Goal: Information Seeking & Learning: Compare options

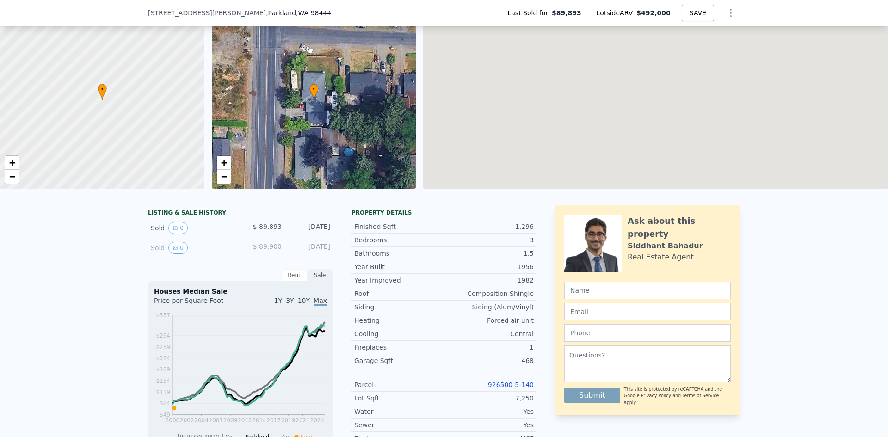
scroll to position [135, 0]
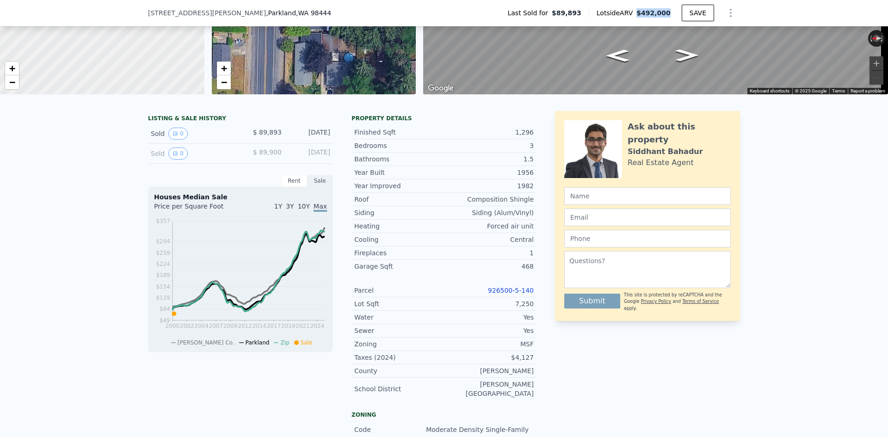
drag, startPoint x: 669, startPoint y: 15, endPoint x: 642, endPoint y: 14, distance: 27.3
click at [642, 14] on span "$492,000" at bounding box center [653, 12] width 34 height 7
copy span "$492,000"
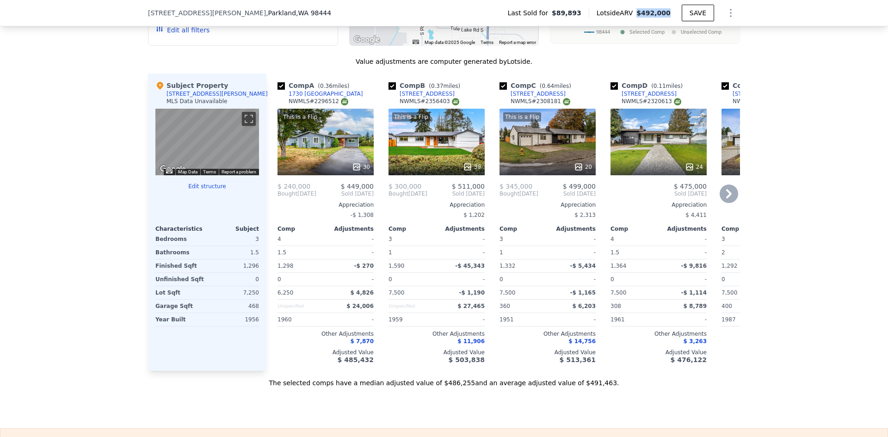
scroll to position [875, 0]
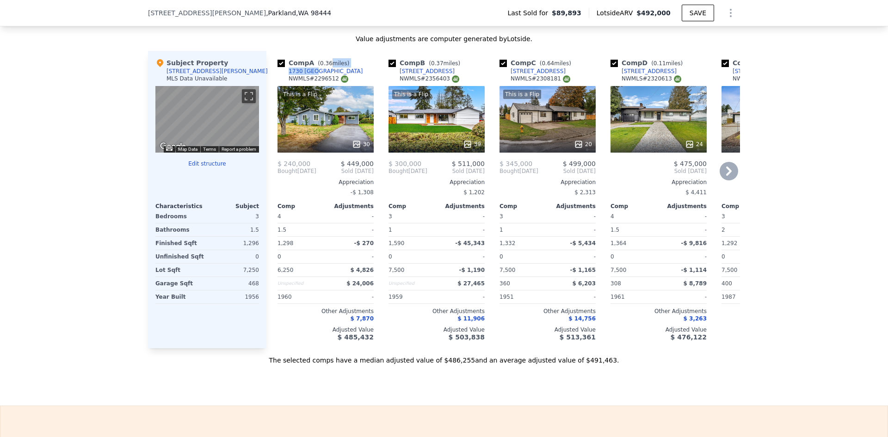
drag, startPoint x: 324, startPoint y: 65, endPoint x: 306, endPoint y: 68, distance: 18.8
click at [306, 68] on div "Comp A ( 0.36 miles) 1730 121st St S NWMLS # 2296512" at bounding box center [325, 72] width 96 height 28
click at [325, 68] on div "Comp A ( 0.36 miles) 1730 121st St S NWMLS # 2296512" at bounding box center [325, 72] width 96 height 28
drag, startPoint x: 325, startPoint y: 71, endPoint x: 308, endPoint y: 70, distance: 16.7
click at [308, 70] on div "Comp A ( 0.36 miles) 1730 121st St S NWMLS # 2296512" at bounding box center [325, 72] width 96 height 28
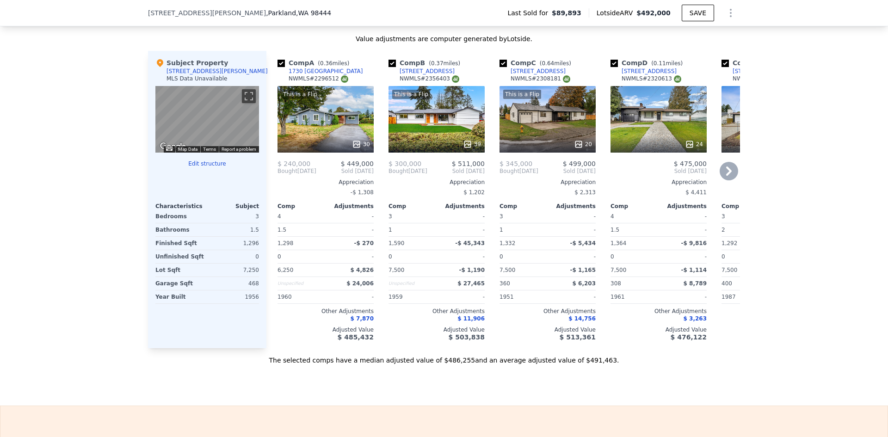
click at [325, 67] on div "Comp A ( 0.36 miles) 1730 121st St S NWMLS # 2296512" at bounding box center [325, 72] width 96 height 28
drag, startPoint x: 320, startPoint y: 68, endPoint x: 285, endPoint y: 68, distance: 35.1
click at [285, 68] on div "Comp A ( 0.36 miles) 1730 121st St S NWMLS # 2296512" at bounding box center [325, 72] width 96 height 28
copy div "1730 121st St S"
drag, startPoint x: 373, startPoint y: 161, endPoint x: 348, endPoint y: 164, distance: 25.1
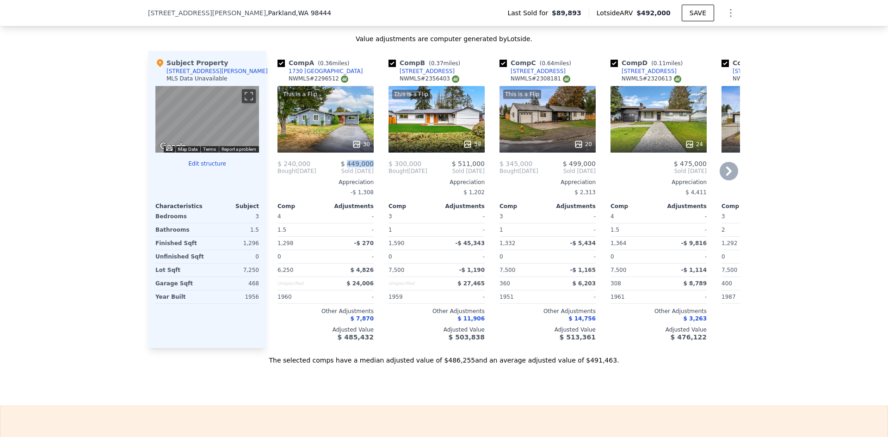
click at [348, 164] on div "Comp A ( 0.36 miles) 1730 121st St S NWMLS # 2296512 This is a Flip 30 $ 240,00…" at bounding box center [326, 199] width 104 height 297
copy span "449,000"
drag, startPoint x: 438, startPoint y: 68, endPoint x: 425, endPoint y: 69, distance: 12.5
click at [425, 69] on div "Comp B ( 0.37 miles) 1621 Garfield St S NWMLS # 2356403" at bounding box center [436, 72] width 96 height 28
click at [448, 69] on div "Comp B ( 0.37 miles) 1621 Garfield St S NWMLS # 2356403" at bounding box center [436, 72] width 96 height 28
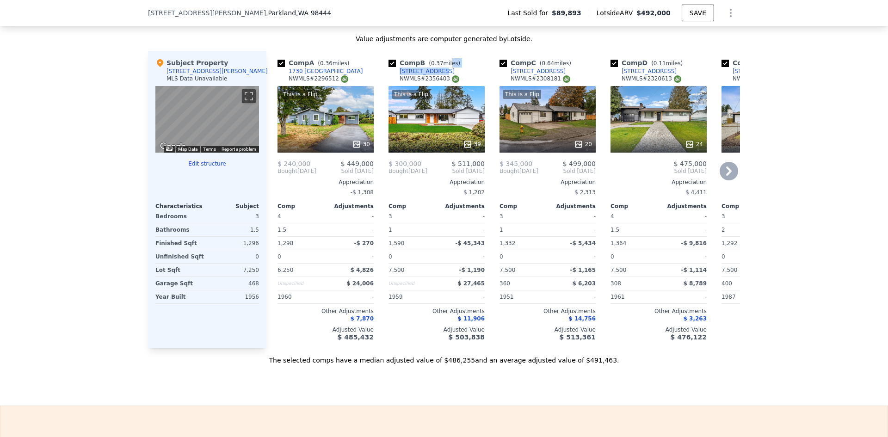
drag, startPoint x: 442, startPoint y: 68, endPoint x: 427, endPoint y: 68, distance: 15.3
click at [426, 68] on div "Comp B ( 0.37 miles) 1621 Garfield St S NWMLS # 2356403" at bounding box center [436, 72] width 96 height 28
click at [436, 67] on div "Comp B ( 0.37 miles) 1621 Garfield St S NWMLS # 2356403" at bounding box center [436, 72] width 96 height 28
drag, startPoint x: 436, startPoint y: 67, endPoint x: 397, endPoint y: 70, distance: 39.4
click at [397, 70] on div "Comp B ( 0.37 miles) 1621 Garfield St S NWMLS # 2356403" at bounding box center [436, 72] width 96 height 28
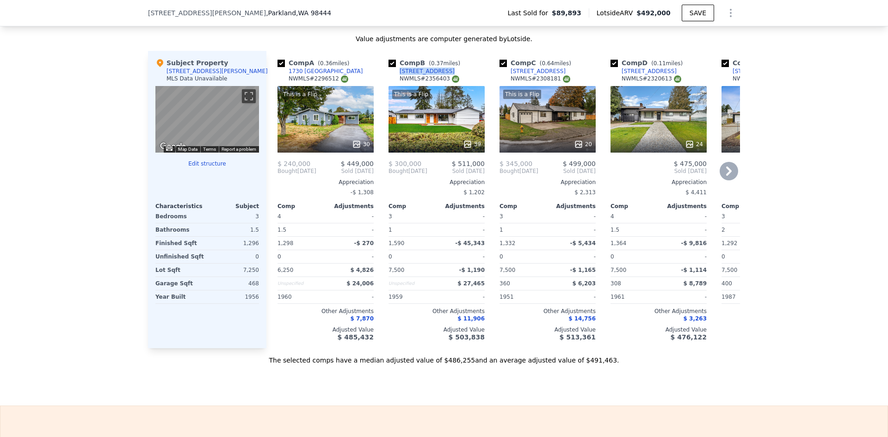
copy div "1621 Garfield St S"
drag, startPoint x: 472, startPoint y: 162, endPoint x: 460, endPoint y: 162, distance: 11.1
click at [460, 162] on div "Comp A ( 0.36 miles) 1730 121st St S NWMLS # 2296512 This is a Flip 30 $ 240,00…" at bounding box center [502, 199] width 473 height 297
copy span "511,000"
drag, startPoint x: 548, startPoint y: 69, endPoint x: 508, endPoint y: 69, distance: 40.7
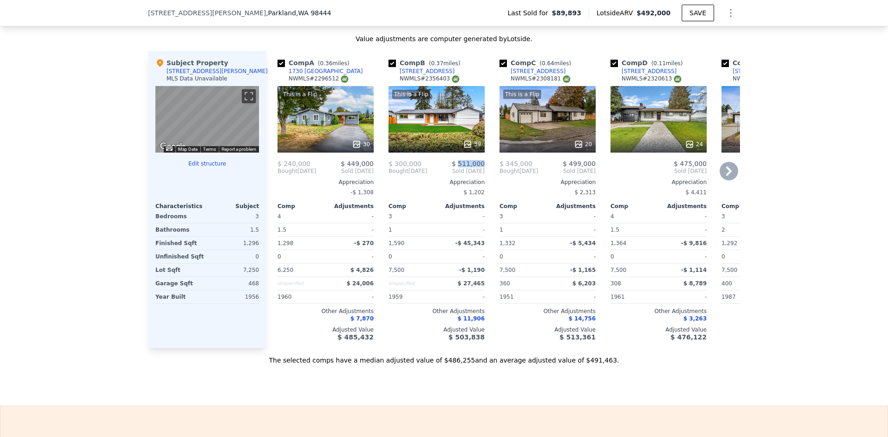
click at [508, 69] on div "Comp C ( 0.64 miles) 11801 Yakima Ave S NWMLS # 2308181" at bounding box center [547, 72] width 96 height 28
copy div "11801 Yakima Ave S"
drag, startPoint x: 593, startPoint y: 159, endPoint x: 569, endPoint y: 160, distance: 24.0
click at [569, 160] on div "Comp C ( 0.64 miles) 11801 Yakima Ave S NWMLS # 2308181 This is a Flip 20 $ 345…" at bounding box center [548, 199] width 104 height 297
copy span "499,000"
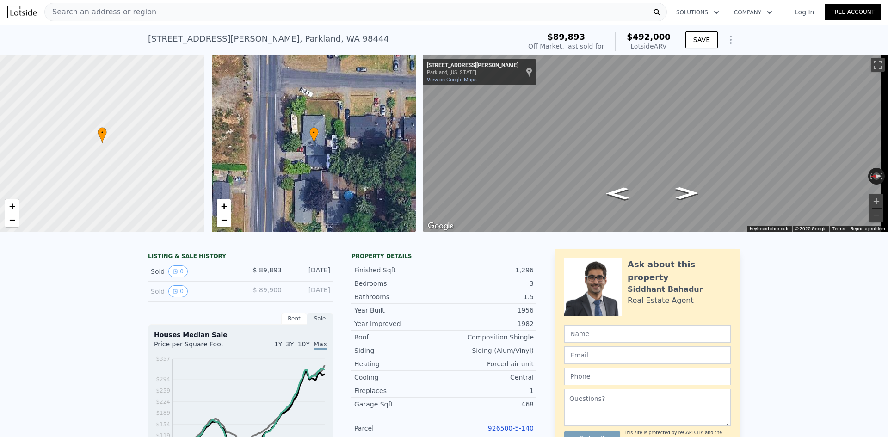
scroll to position [0, 0]
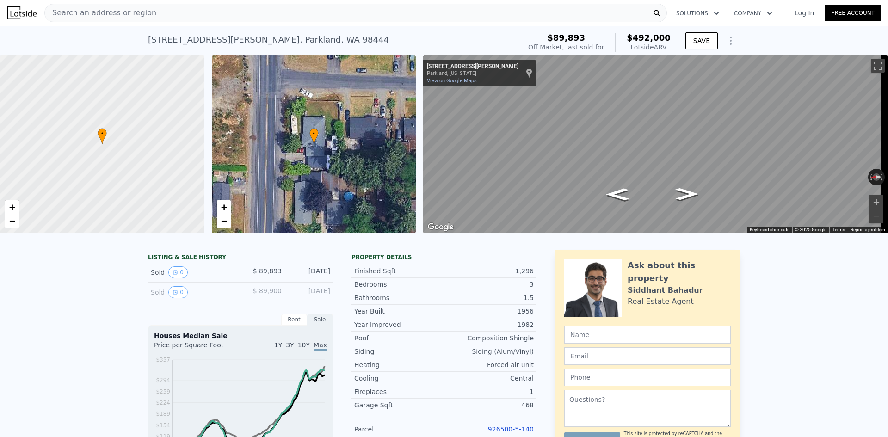
click at [149, 19] on div "Search an address or region" at bounding box center [355, 13] width 622 height 18
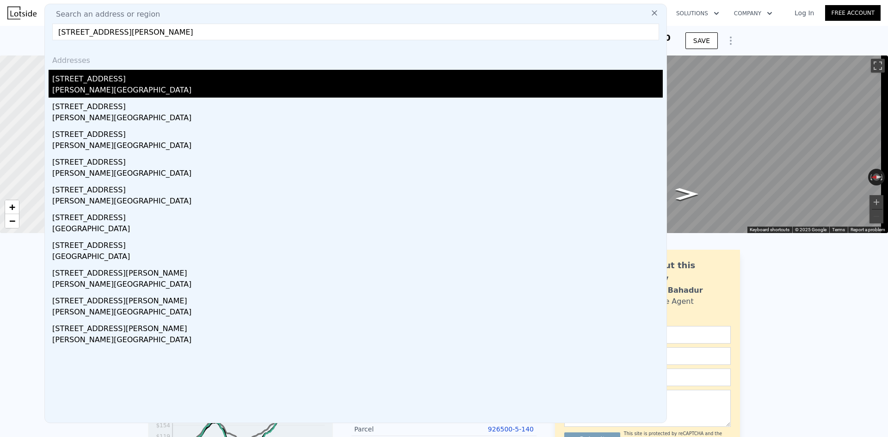
type input "17121 Orting Road N, Bonney Lake, WA 98391"
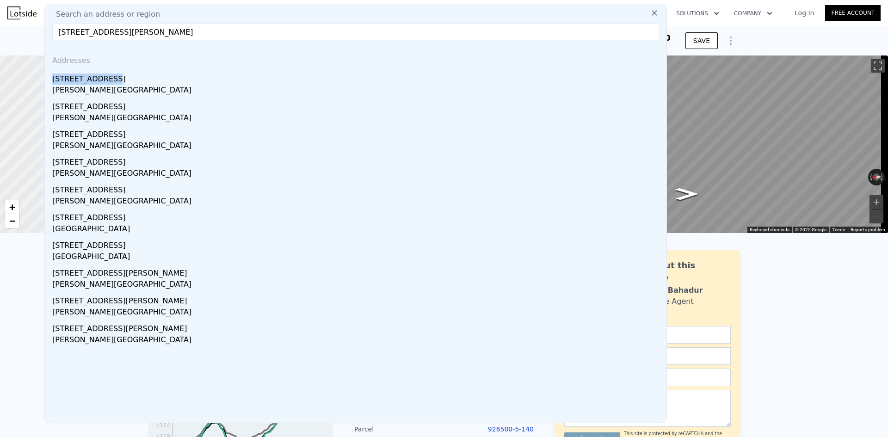
drag, startPoint x: 105, startPoint y: 80, endPoint x: 164, endPoint y: 57, distance: 62.7
click at [164, 57] on div "Addresses 17121 Orting North Rd E Bonney Lake, WA 98391" at bounding box center [356, 73] width 614 height 50
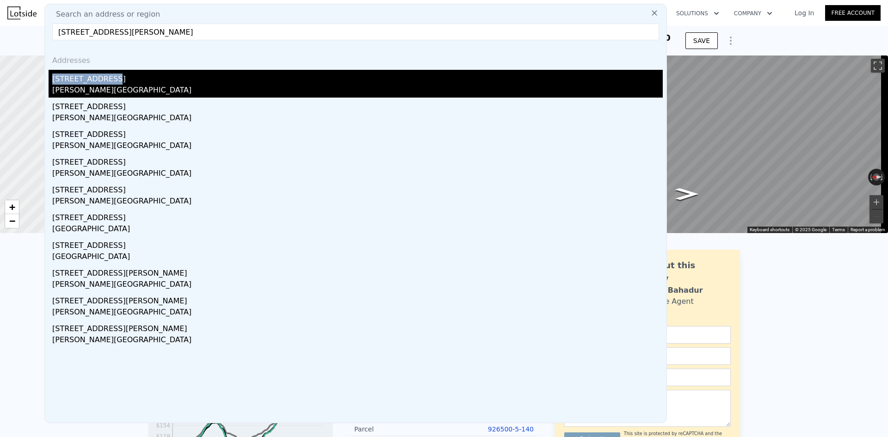
drag, startPoint x: 153, startPoint y: 111, endPoint x: 175, endPoint y: 87, distance: 33.0
click at [175, 87] on div "Addresses 17121 Orting North Rd E Bonney Lake, WA 98391 17115 Orting Road N Bon…" at bounding box center [355, 235] width 621 height 375
click at [175, 87] on div "Bonney Lake, WA 98391" at bounding box center [357, 91] width 610 height 13
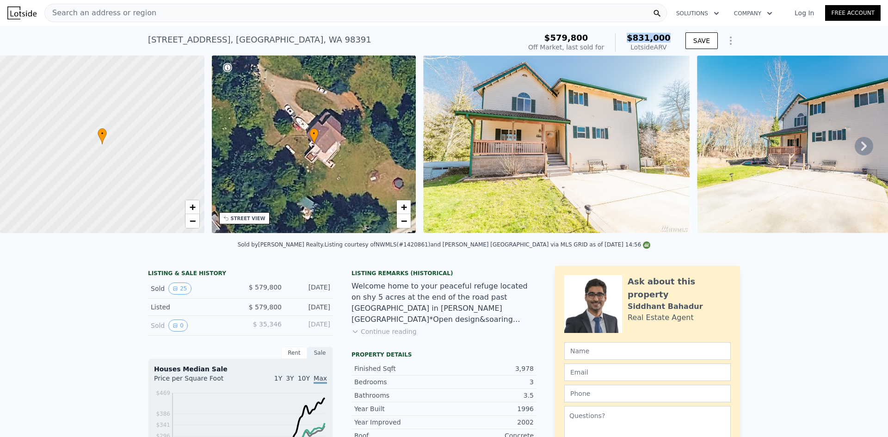
drag, startPoint x: 674, startPoint y: 40, endPoint x: 635, endPoint y: 40, distance: 38.8
click at [635, 40] on div "$579,800 Off Market, last sold for $831,000 Lotside ARV SAVE" at bounding box center [631, 43] width 215 height 26
copy span "$831,000"
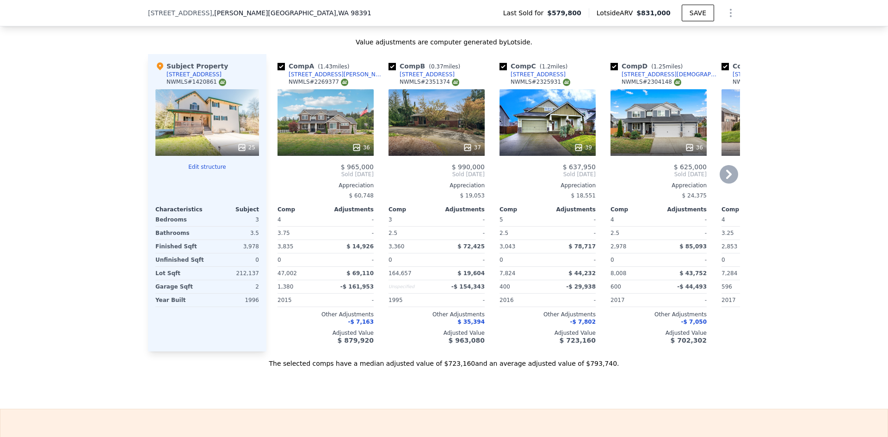
scroll to position [968, 0]
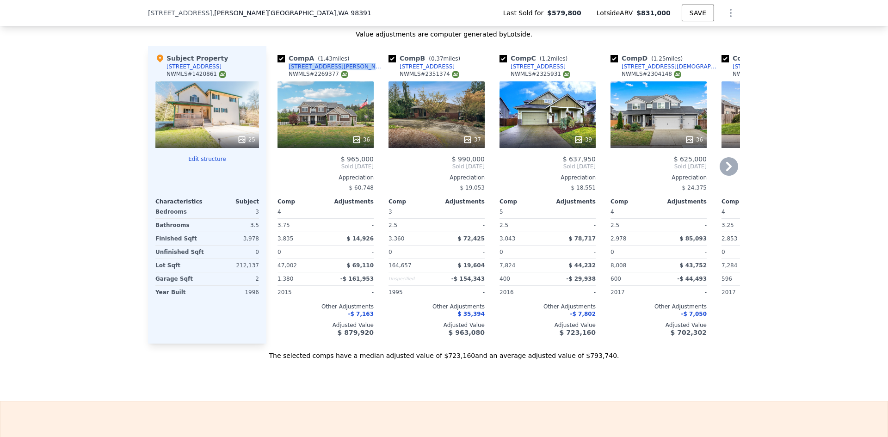
drag, startPoint x: 352, startPoint y: 71, endPoint x: 285, endPoint y: 75, distance: 66.7
click at [285, 75] on div "Comp A ( 1.43 miles) 18919 Voight Meadows Rd E NWMLS # 2269377" at bounding box center [325, 68] width 96 height 28
copy div "18919 Voight Meadows Rd E"
drag, startPoint x: 367, startPoint y: 166, endPoint x: 348, endPoint y: 166, distance: 19.9
click at [348, 166] on div "Comp A ( 1.43 miles) 18919 Voight Meadows Rd E NWMLS # 2269377 36 $ 965,000 Sol…" at bounding box center [326, 194] width 104 height 297
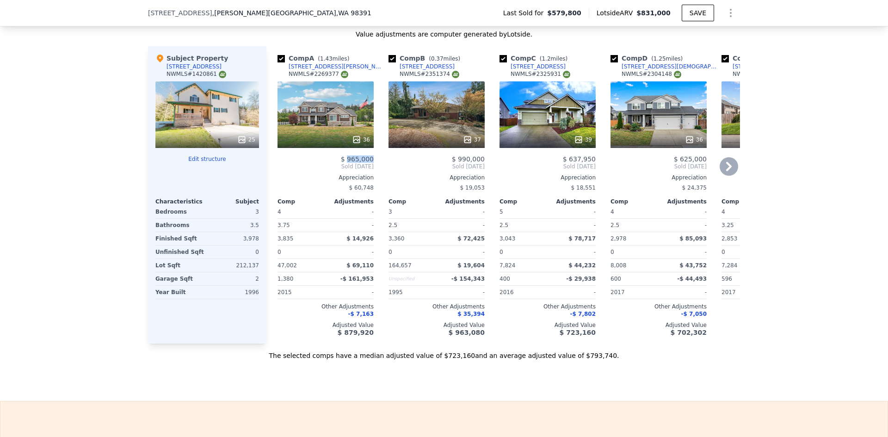
copy span "965,000"
drag, startPoint x: 459, startPoint y: 74, endPoint x: 397, endPoint y: 71, distance: 63.0
click at [397, 71] on div "Comp B ( 0.37 miles) 17008 Orting North Rd E NWMLS # 2351374" at bounding box center [436, 68] width 96 height 28
drag, startPoint x: 484, startPoint y: 165, endPoint x: 459, endPoint y: 164, distance: 25.4
click at [459, 164] on div "Comp B ( 0.37 miles) 17008 Orting North Rd E NWMLS # 2351374 37 $ 990,000 Sold …" at bounding box center [437, 194] width 104 height 297
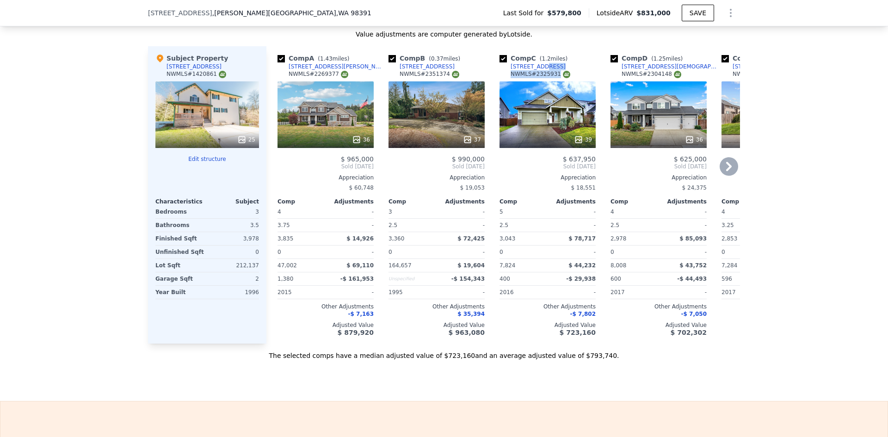
drag, startPoint x: 555, startPoint y: 73, endPoint x: 532, endPoint y: 72, distance: 22.7
click at [532, 72] on div "Comp C ( 1.2 miles) 510 Carrier Ave SW NWMLS # 2325931" at bounding box center [547, 68] width 96 height 28
click at [536, 70] on div "510 Carrier Ave SW" at bounding box center [537, 66] width 55 height 7
click at [558, 72] on div "Comp C ( 1.2 miles) 510 Carrier Ave SW NWMLS # 2325931" at bounding box center [547, 68] width 96 height 28
drag, startPoint x: 552, startPoint y: 70, endPoint x: 547, endPoint y: 70, distance: 5.1
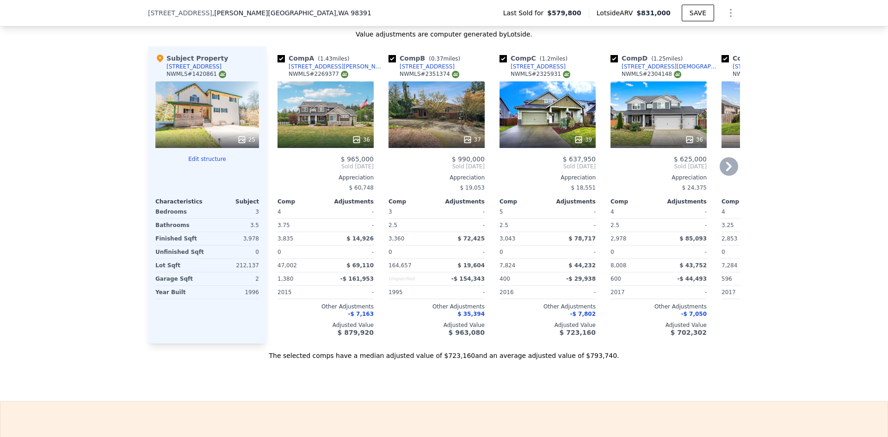
click at [547, 70] on div "Comp C ( 1.2 miles) 510 Carrier Ave SW NWMLS # 2325931" at bounding box center [547, 68] width 96 height 28
click at [568, 69] on div "Comp C ( 1.2 miles) 510 Carrier Ave SW NWMLS # 2325931" at bounding box center [547, 68] width 96 height 28
drag, startPoint x: 559, startPoint y: 73, endPoint x: 504, endPoint y: 74, distance: 55.0
click at [504, 74] on div "Comp C ( 1.2 miles) 510 Carrier Ave SW NWMLS # 2325931" at bounding box center [547, 68] width 96 height 28
drag, startPoint x: 554, startPoint y: 73, endPoint x: 507, endPoint y: 72, distance: 46.7
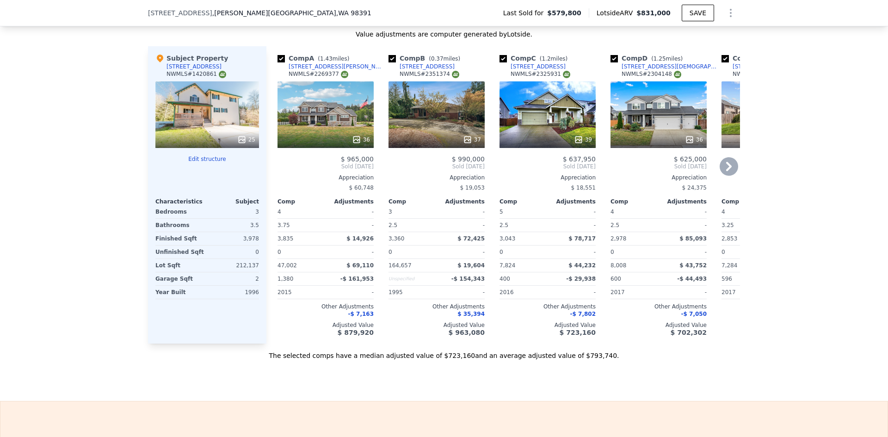
click at [507, 72] on div "Comp C ( 1.2 miles) 510 Carrier Ave SW NWMLS # 2325931" at bounding box center [547, 68] width 96 height 28
drag, startPoint x: 593, startPoint y: 167, endPoint x: 569, endPoint y: 164, distance: 23.7
click at [569, 164] on div "Comp C ( 1.2 miles) 510 Carrier Ave SW NWMLS # 2325931 39 $ 637,950 Sold Apr 20…" at bounding box center [548, 194] width 104 height 297
drag, startPoint x: 669, startPoint y: 13, endPoint x: 638, endPoint y: 17, distance: 30.7
click at [638, 17] on div "Lotside ARV $831,000" at bounding box center [633, 12] width 74 height 9
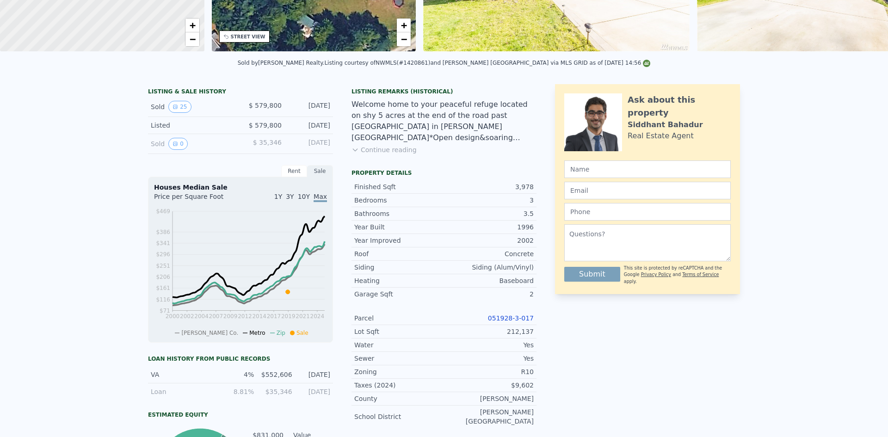
scroll to position [0, 0]
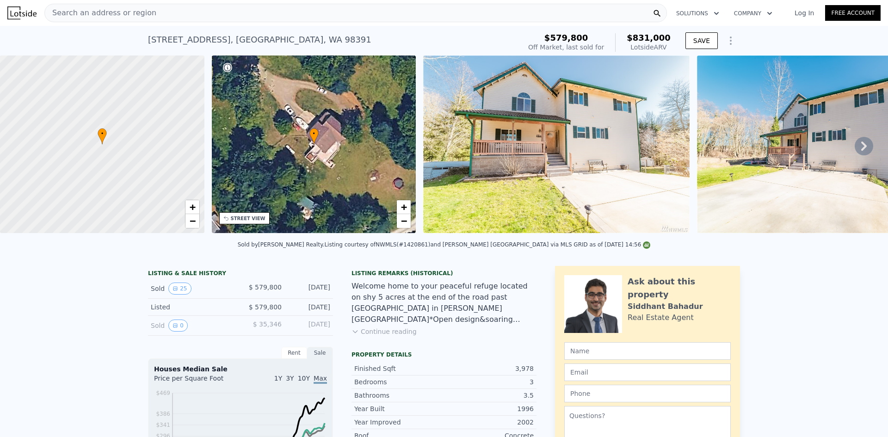
click at [168, 13] on div "Search an address or region" at bounding box center [355, 13] width 622 height 18
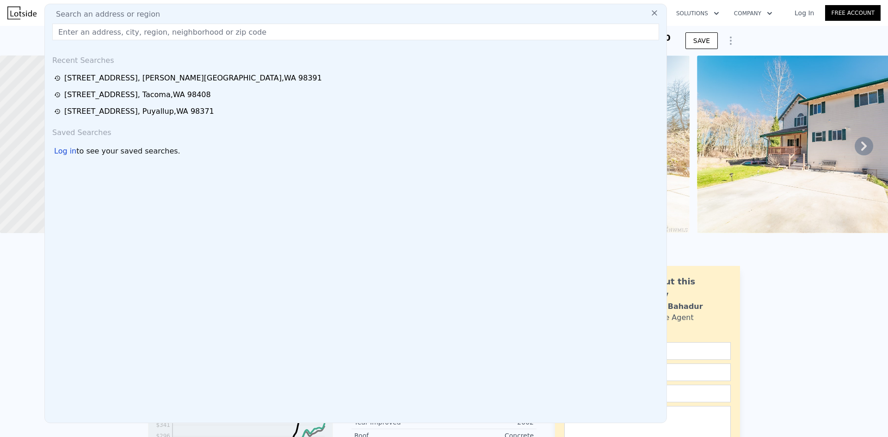
click at [168, 13] on div "Search an address or region" at bounding box center [356, 14] width 614 height 11
click at [167, 26] on input "text" at bounding box center [355, 32] width 606 height 17
paste input "1080 Main St, Buckley, WA 98321"
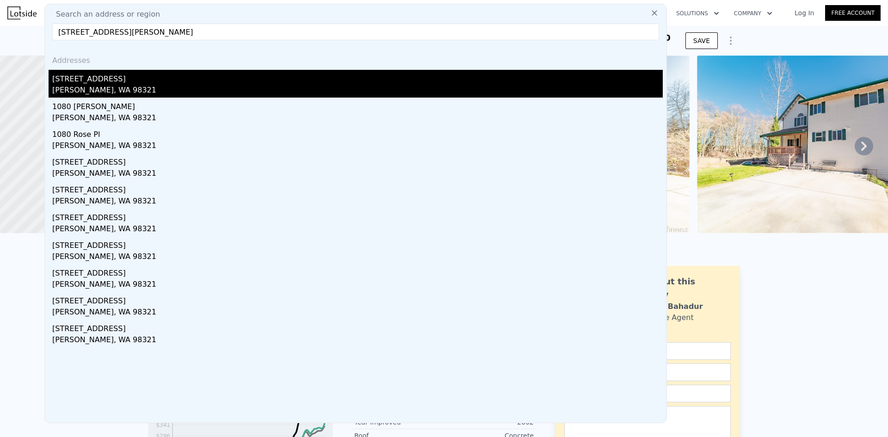
type input "1080 Main St, Buckley, WA 98321"
click at [140, 82] on div "1080 Main St" at bounding box center [357, 77] width 610 height 15
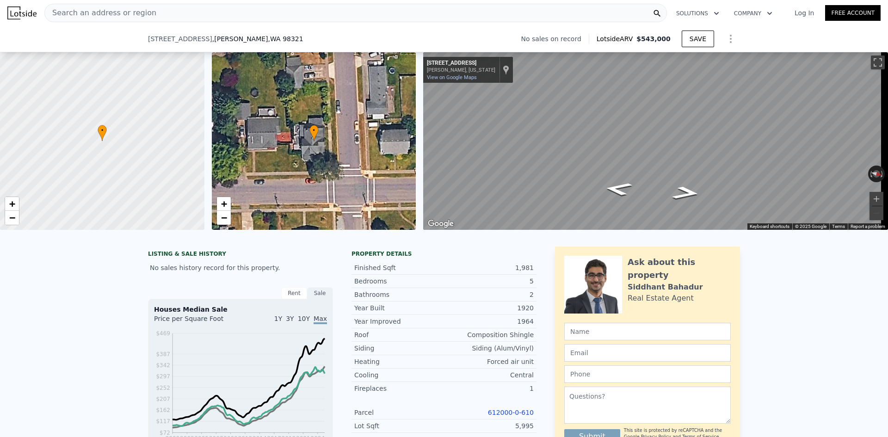
scroll to position [89, 0]
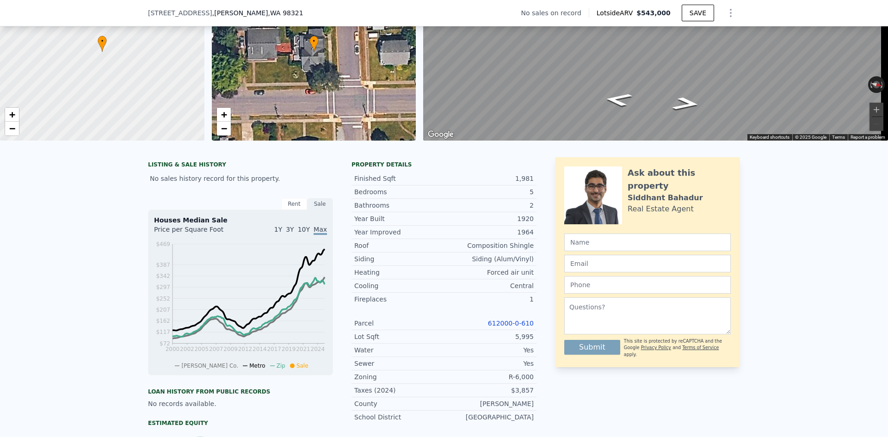
drag, startPoint x: 668, startPoint y: 10, endPoint x: 641, endPoint y: 13, distance: 27.9
click at [641, 13] on div "Lotside ARV $543,000" at bounding box center [633, 12] width 74 height 9
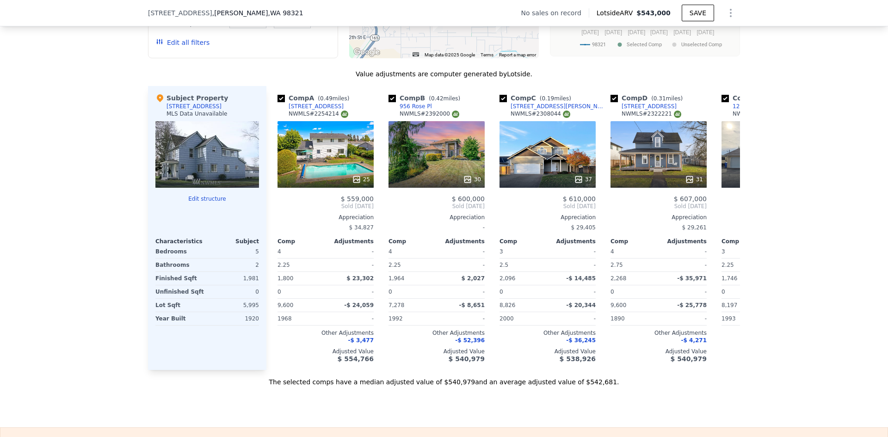
scroll to position [875, 0]
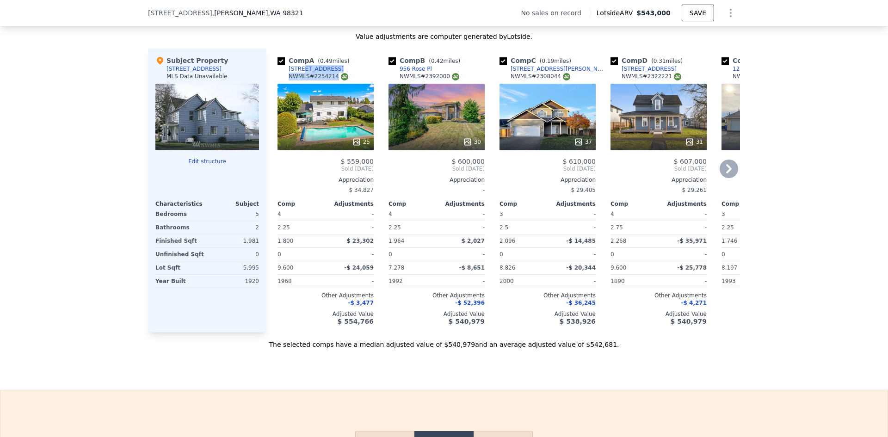
drag, startPoint x: 328, startPoint y: 76, endPoint x: 300, endPoint y: 75, distance: 28.7
click at [300, 75] on div "Comp A ( 0.49 miles) 495 Couls Ave NWMLS # 2254214" at bounding box center [325, 70] width 96 height 28
click at [280, 73] on link "495 Couls Ave" at bounding box center [310, 68] width 66 height 7
click at [422, 73] on div "956 Rose Pl" at bounding box center [415, 68] width 32 height 7
click at [429, 79] on div "Comp B ( 0.42 miles) 956 Rose Pl NWMLS # 2392000" at bounding box center [436, 70] width 96 height 28
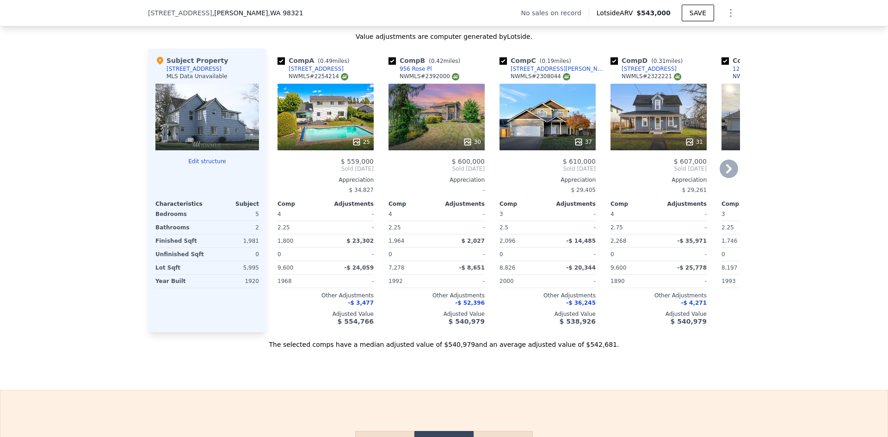
click at [418, 73] on div "956 Rose Pl" at bounding box center [415, 68] width 32 height 7
drag, startPoint x: 376, startPoint y: 166, endPoint x: 348, endPoint y: 166, distance: 27.7
click at [348, 166] on div "Comp A ( 0.49 miles) 495 Couls Ave NWMLS # 2254214 25 $ 559,000 Sold Aug 2024 A…" at bounding box center [502, 191] width 473 height 284
click at [388, 220] on div "4" at bounding box center [411, 214] width 46 height 13
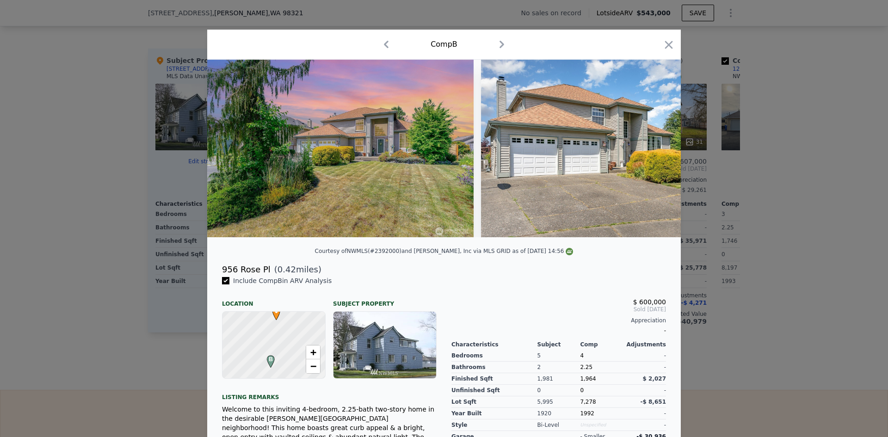
click at [794, 122] on div at bounding box center [444, 218] width 888 height 437
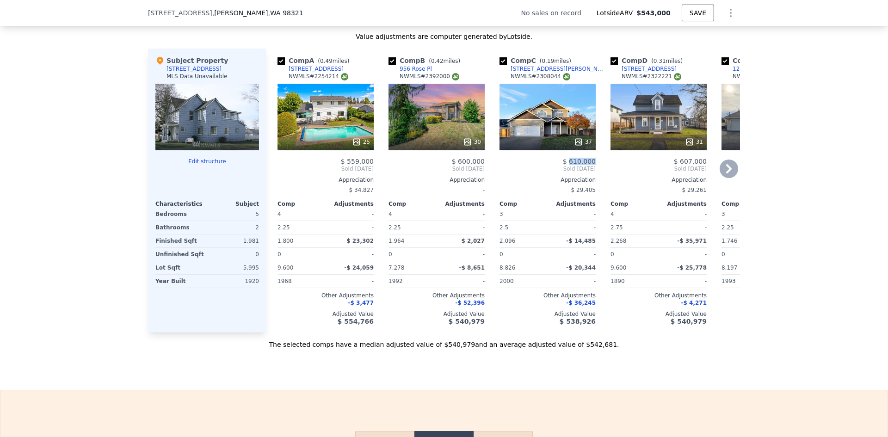
drag, startPoint x: 594, startPoint y: 168, endPoint x: 570, endPoint y: 168, distance: 24.0
click at [570, 168] on div "Comp C ( 0.19 miles) 1388 Collins Rd NWMLS # 2308044 37 $ 610,000 Sold Feb 2025…" at bounding box center [548, 191] width 104 height 284
click at [527, 73] on div "1388 Collins Rd" at bounding box center [558, 68] width 96 height 7
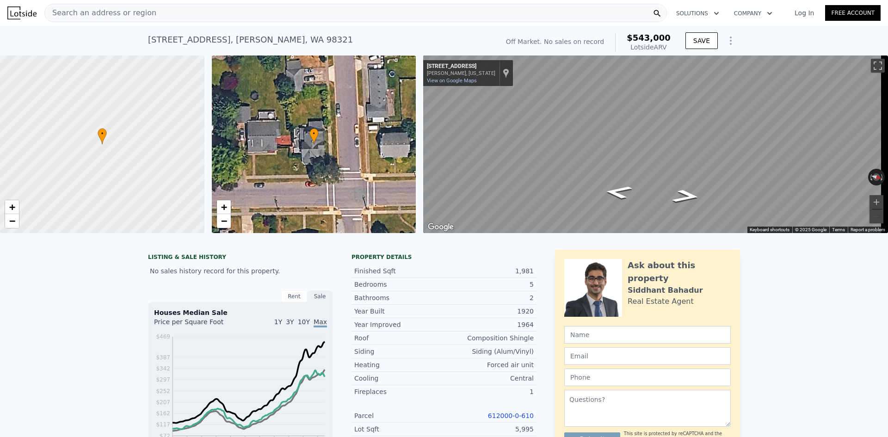
click at [158, 17] on div "Search an address or region" at bounding box center [355, 13] width 622 height 18
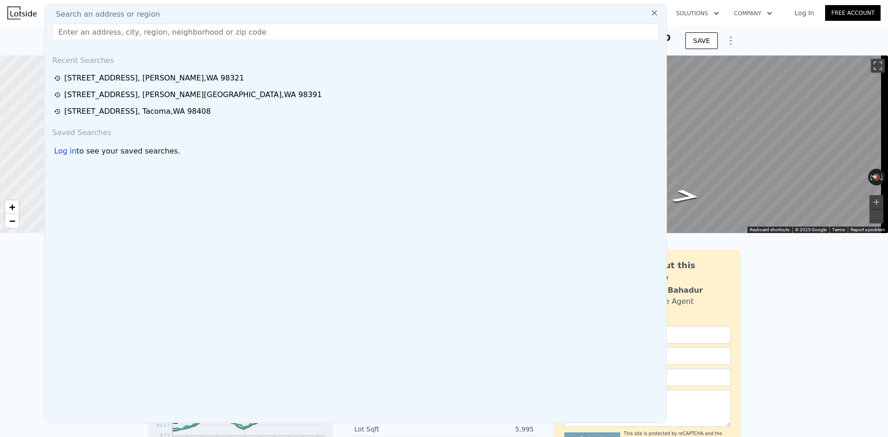
click at [158, 17] on div "Search an address or region" at bounding box center [356, 14] width 614 height 11
click at [157, 32] on input "text" at bounding box center [355, 32] width 606 height 17
paste input "11226 8th Ave S, Seattle, WA 98168"
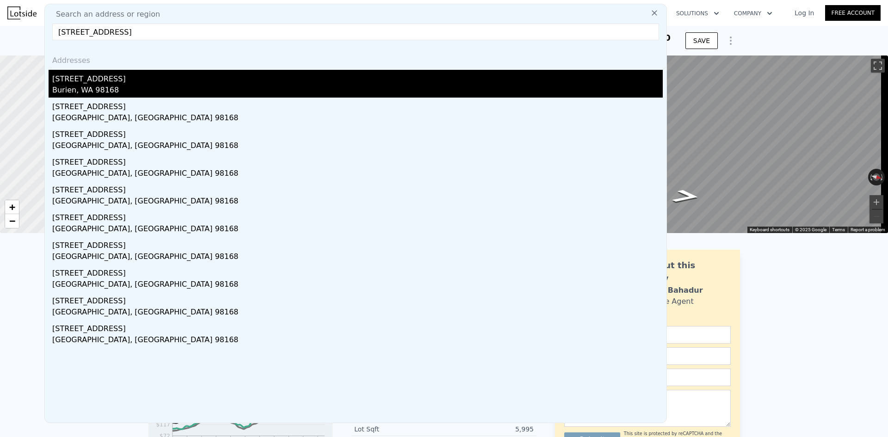
type input "11226 8th Ave S, Seattle, WA 98168"
click at [109, 89] on div "Burien, WA 98168" at bounding box center [357, 91] width 610 height 13
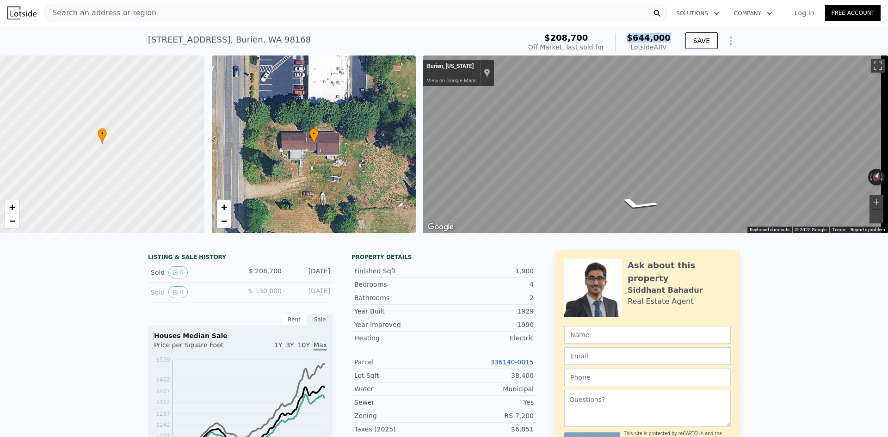
drag, startPoint x: 670, startPoint y: 36, endPoint x: 620, endPoint y: 41, distance: 50.1
click at [620, 41] on div "$208,700 Off Market, last sold for $644,000 Lotside ARV" at bounding box center [599, 43] width 150 height 26
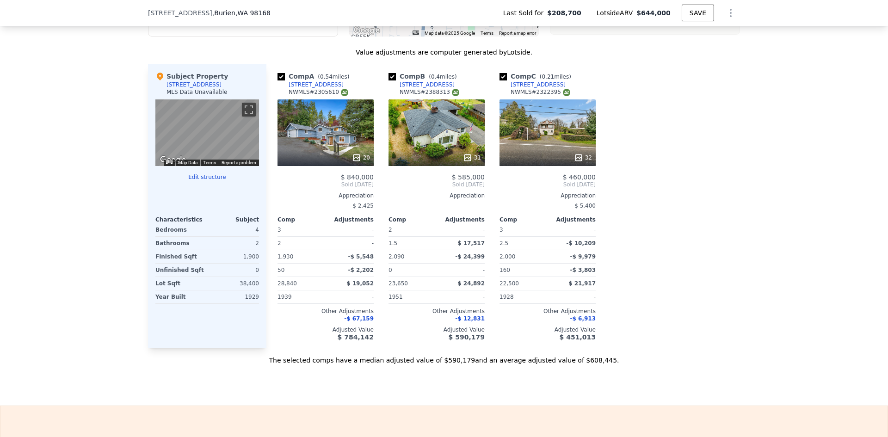
scroll to position [921, 0]
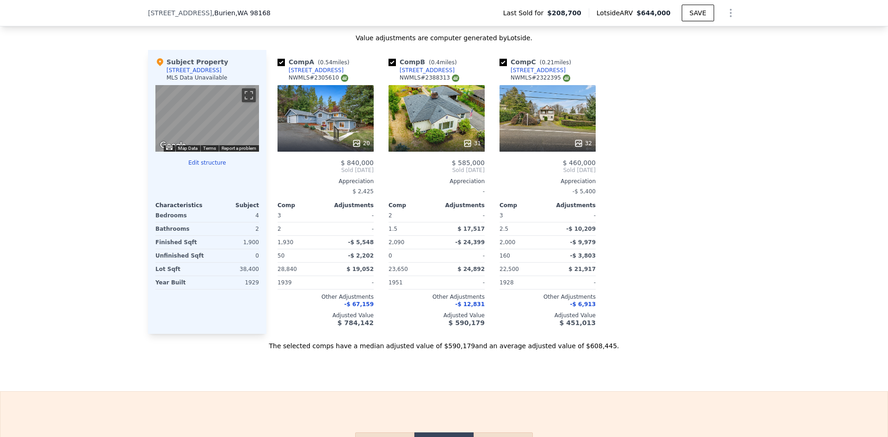
click at [306, 74] on div "10415 8th Ave S" at bounding box center [315, 70] width 55 height 7
click at [415, 74] on div "11841 10th Ave S" at bounding box center [426, 70] width 55 height 7
click at [461, 166] on span "$ 585,000" at bounding box center [468, 162] width 33 height 7
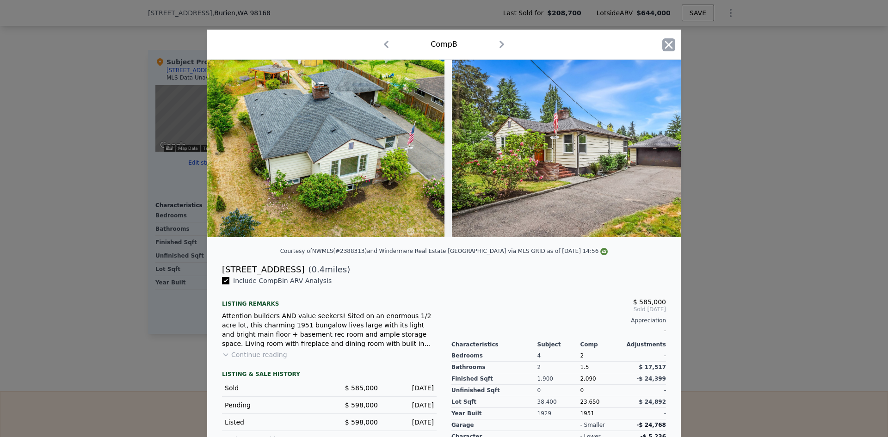
click at [668, 45] on icon "button" at bounding box center [668, 44] width 13 height 13
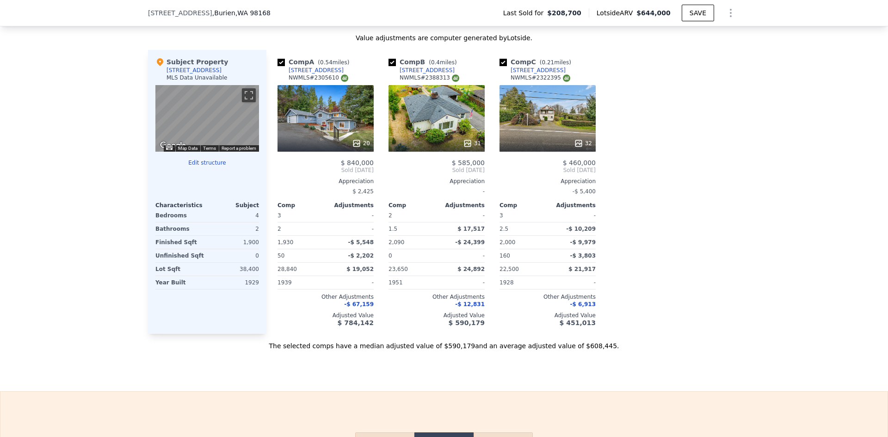
click at [535, 74] on div "11239 12th Ave S" at bounding box center [537, 70] width 55 height 7
drag, startPoint x: 372, startPoint y: 169, endPoint x: 348, endPoint y: 166, distance: 24.2
click at [348, 166] on div "Comp A ( 0.54 miles) 10415 8th Ave S NWMLS # 2305610 20 $ 840,000 Sold Nov 2024…" at bounding box center [326, 192] width 104 height 284
drag, startPoint x: 484, startPoint y: 168, endPoint x: 458, endPoint y: 168, distance: 25.9
click at [458, 168] on div "Comp B ( 0.4 miles) 11841 10th Ave S NWMLS # 2388313 31 $ 585,000 Sold Jul 2025…" at bounding box center [437, 192] width 104 height 284
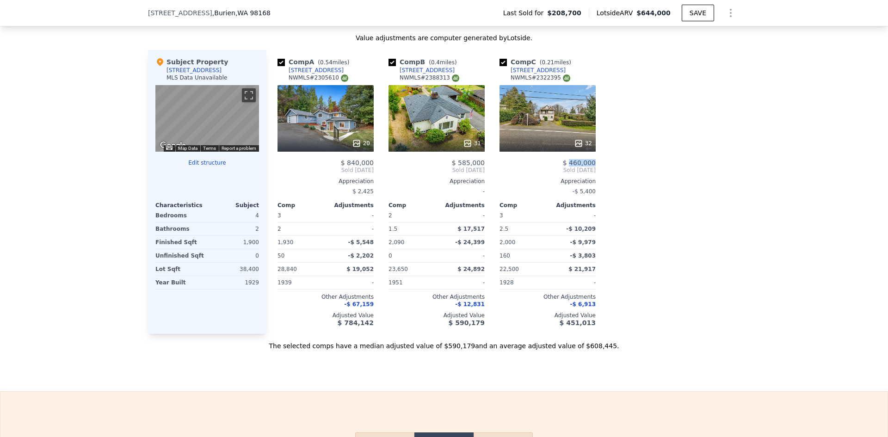
drag, startPoint x: 595, startPoint y: 169, endPoint x: 570, endPoint y: 172, distance: 24.7
click at [570, 172] on div "Comp C ( 0.21 miles) 11239 12th Ave S NWMLS # 2322395 32 $ 460,000 Sold Jan 202…" at bounding box center [548, 192] width 104 height 284
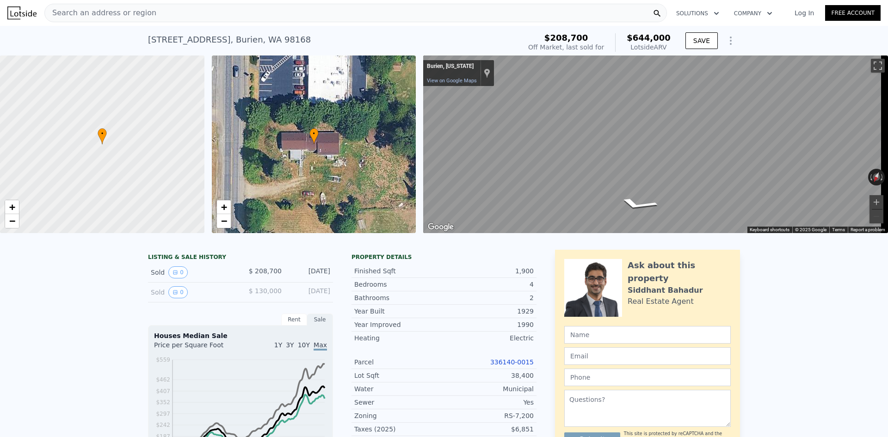
click at [201, 7] on div "Search an address or region" at bounding box center [355, 13] width 622 height 18
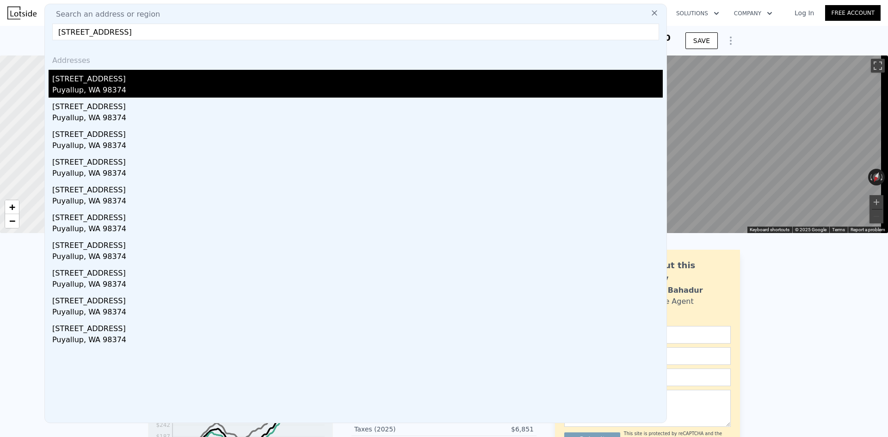
type input "11820 183rd St E, Puyallup, WA 98374"
click at [114, 85] on div "Puyallup, WA 98374" at bounding box center [357, 91] width 610 height 13
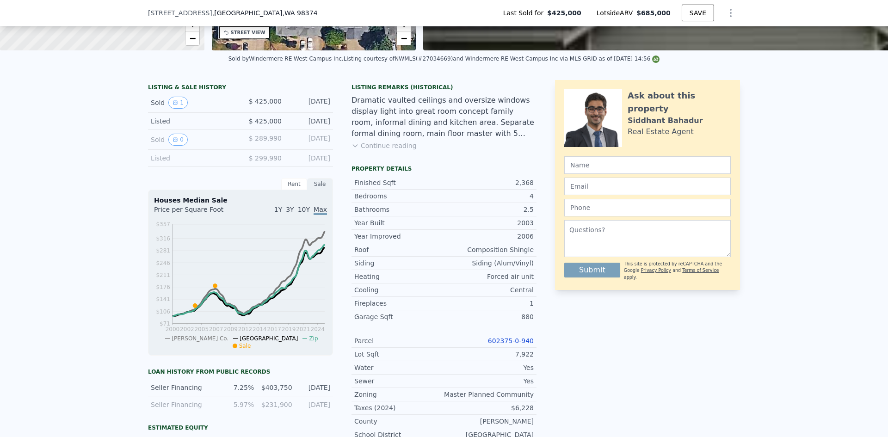
scroll to position [182, 0]
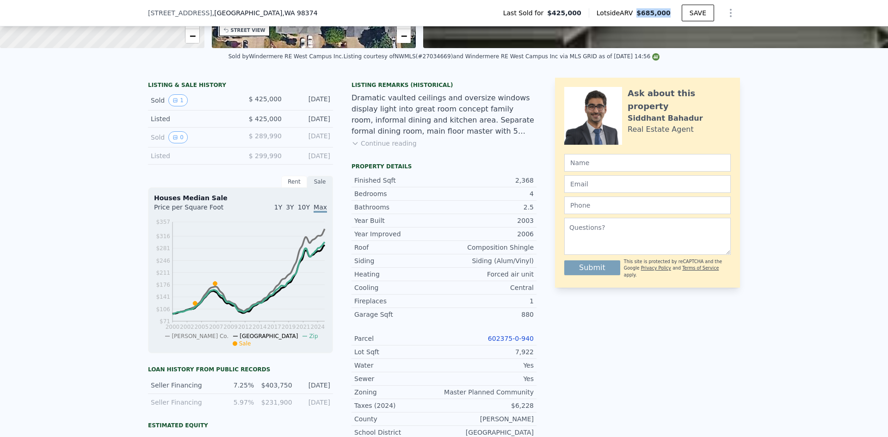
drag, startPoint x: 658, startPoint y: 11, endPoint x: 645, endPoint y: 10, distance: 13.4
click at [643, 10] on div "Lotside ARV $685,000" at bounding box center [634, 12] width 93 height 9
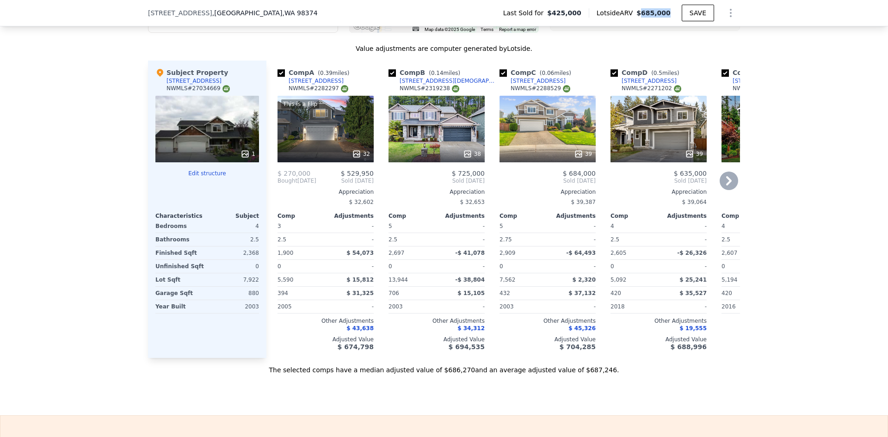
scroll to position [968, 0]
click at [527, 84] on div "18409 119th Avenue Ct E" at bounding box center [537, 80] width 55 height 7
click at [429, 84] on div "11909 181st St E" at bounding box center [447, 80] width 96 height 7
click at [312, 84] on div "11305 183rd St E" at bounding box center [315, 80] width 55 height 7
drag, startPoint x: 374, startPoint y: 180, endPoint x: 665, endPoint y: 195, distance: 292.1
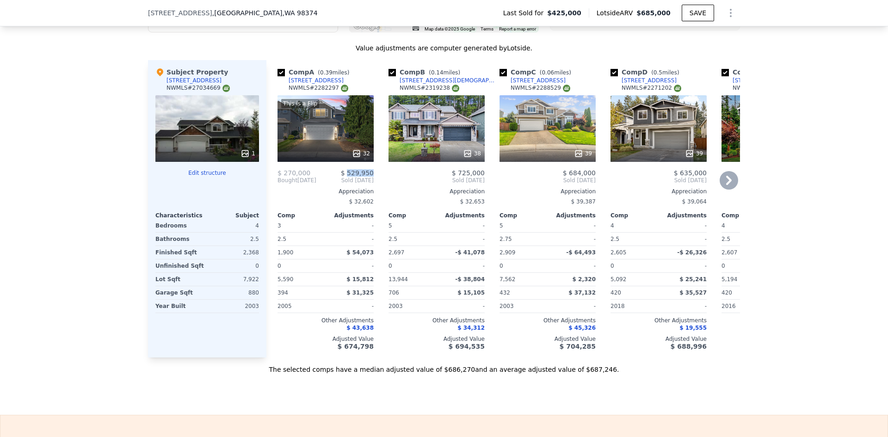
click at [349, 179] on div "Comp A ( 0.39 miles) 11305 183rd St E NWMLS # 2282297 This is a Flip 32 $ 270,0…" at bounding box center [326, 208] width 104 height 297
click at [371, 179] on div "Comp A ( 0.39 miles) 11305 183rd St E NWMLS # 2282297 This is a Flip 32 $ 270,0…" at bounding box center [326, 208] width 104 height 297
drag, startPoint x: 373, startPoint y: 179, endPoint x: 348, endPoint y: 181, distance: 25.5
click at [348, 181] on div "Comp A ( 0.39 miles) 11305 183rd St E NWMLS # 2282297 This is a Flip 32 $ 270,0…" at bounding box center [326, 208] width 104 height 297
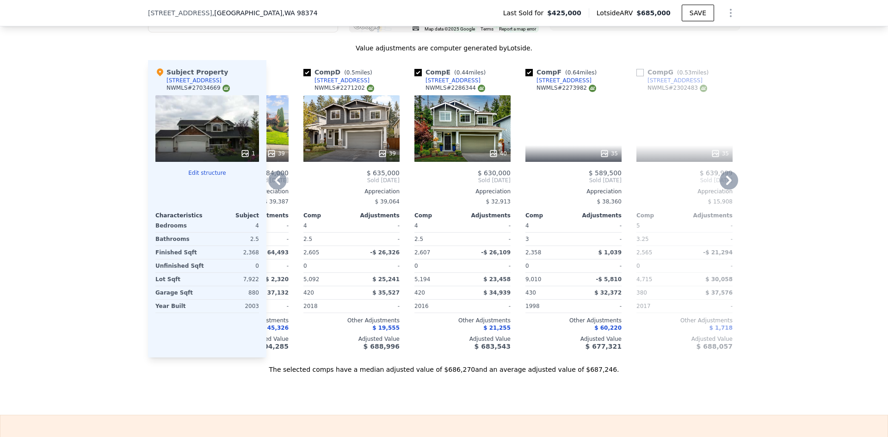
scroll to position [0, 308]
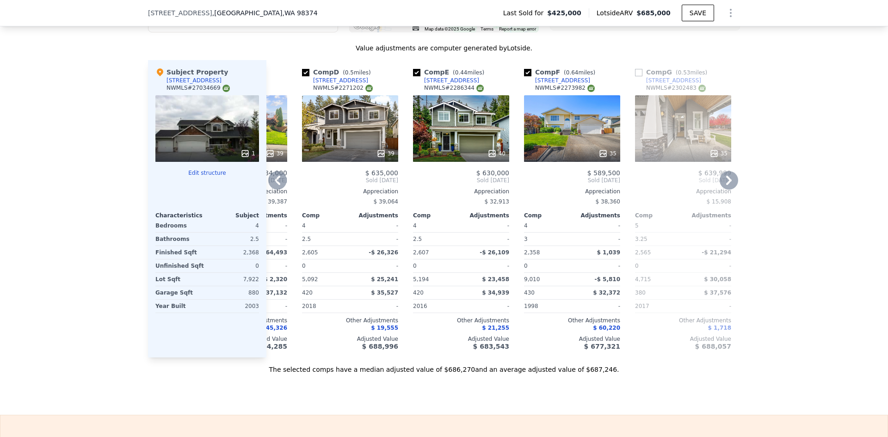
click at [330, 92] on div "NWMLS # 2271202" at bounding box center [343, 88] width 60 height 8
click at [331, 84] on div "12112 172nd Street Ct E" at bounding box center [340, 80] width 55 height 7
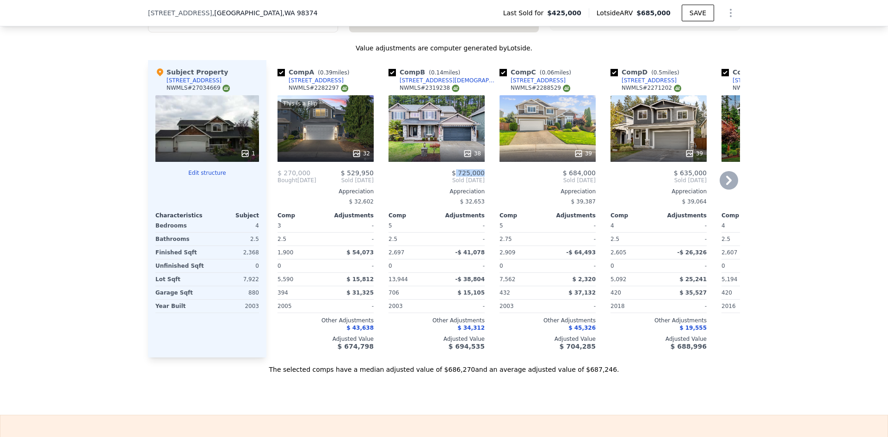
drag, startPoint x: 486, startPoint y: 180, endPoint x: 457, endPoint y: 180, distance: 29.1
click at [457, 180] on div "Comp A ( 0.39 miles) 11305 183rd St E NWMLS # 2282297 This is a Flip 32 $ 270,0…" at bounding box center [502, 208] width 473 height 297
click at [483, 179] on div "Comp B ( 0.14 miles) 11909 181st St E NWMLS # 2319238 38 $ 725,000 Sold Jan 202…" at bounding box center [437, 208] width 104 height 297
drag, startPoint x: 481, startPoint y: 179, endPoint x: 461, endPoint y: 181, distance: 20.4
click at [460, 181] on div "Comp B ( 0.14 miles) 11909 181st St E NWMLS # 2319238 38 $ 725,000 Sold Jan 202…" at bounding box center [437, 208] width 104 height 297
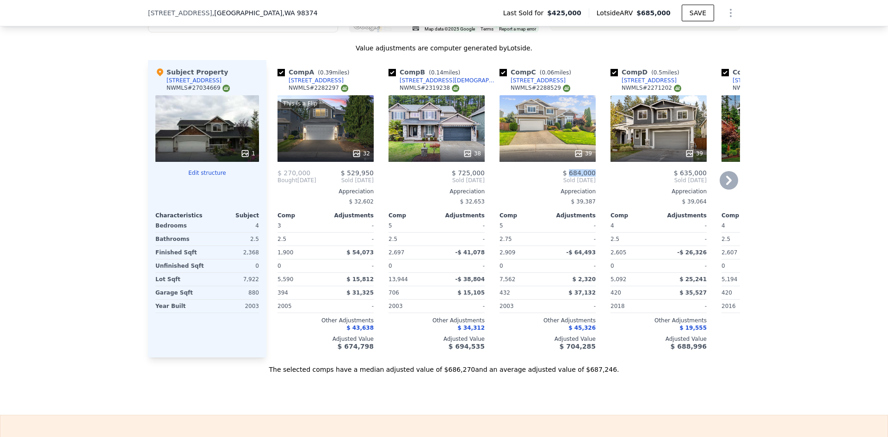
drag, startPoint x: 593, startPoint y: 179, endPoint x: 569, endPoint y: 181, distance: 24.1
click at [569, 181] on div "Comp C ( 0.06 miles) 18409 119th Avenue Ct E NWMLS # 2288529 39 $ 684,000 Sold …" at bounding box center [548, 208] width 104 height 297
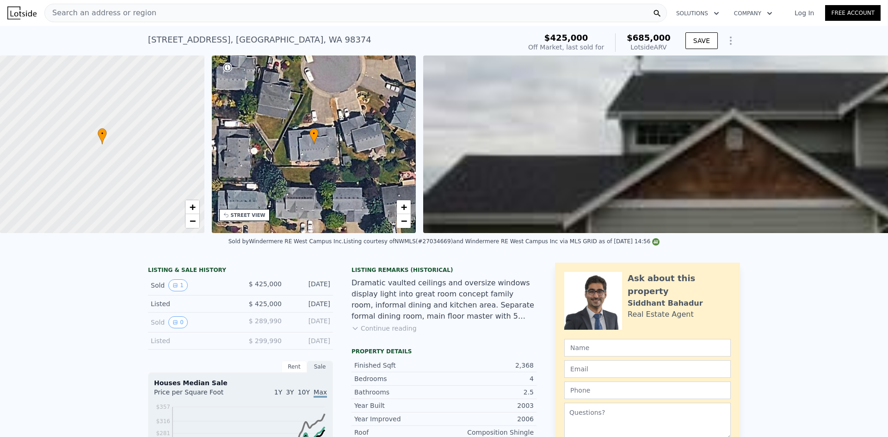
click at [229, 16] on div "Search an address or region" at bounding box center [355, 13] width 622 height 18
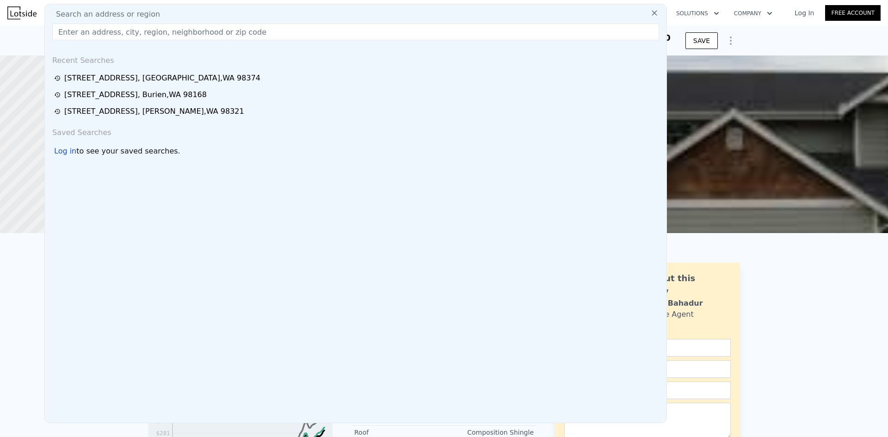
click at [229, 16] on div "Search an address or region" at bounding box center [356, 14] width 614 height 11
click at [228, 16] on div "Search an address or region" at bounding box center [356, 14] width 614 height 11
click at [225, 35] on input "text" at bounding box center [355, 32] width 606 height 17
paste input "9004 254th St E, Graham, WA 98338"
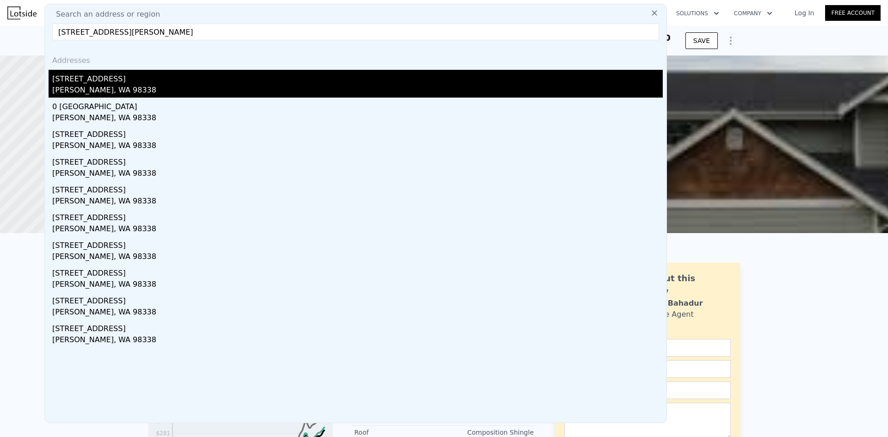
type input "9004 254th St E, Graham, WA 98338"
click at [119, 84] on div "9004 254th St E" at bounding box center [357, 77] width 610 height 15
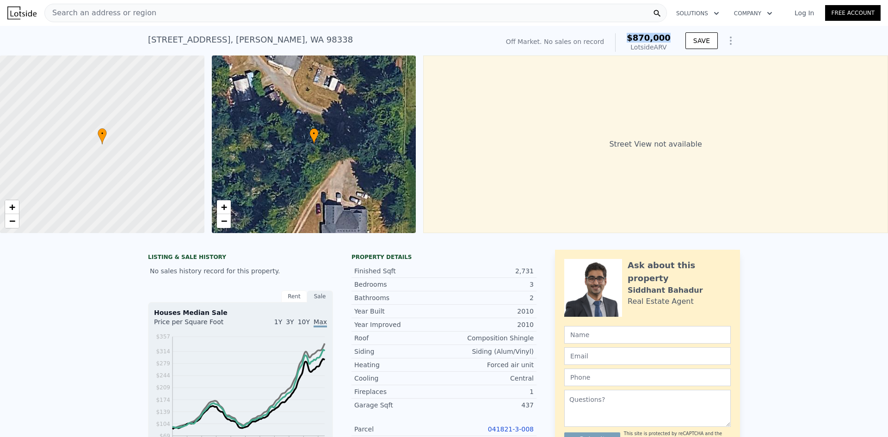
drag, startPoint x: 670, startPoint y: 35, endPoint x: 632, endPoint y: 37, distance: 38.0
click at [632, 37] on div "Off Market. No sales on record $870,000 Lotside ARV" at bounding box center [588, 43] width 172 height 26
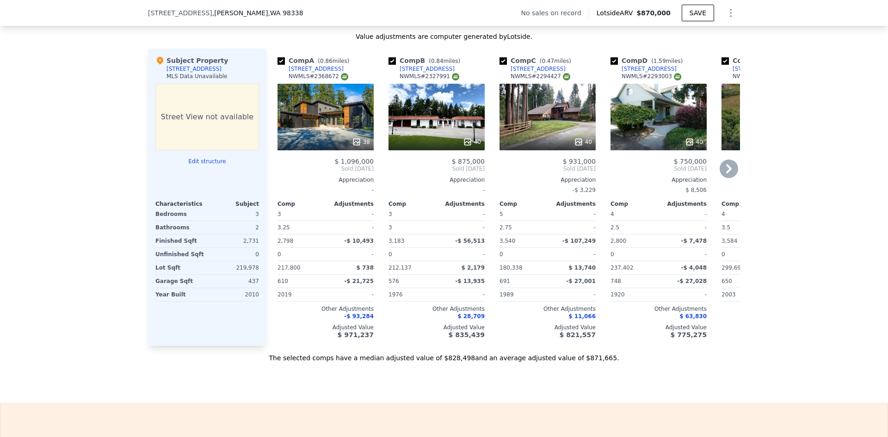
click at [634, 73] on div "23707 108th Ave E" at bounding box center [648, 68] width 55 height 7
click at [415, 73] on div "8211 266th St E" at bounding box center [426, 68] width 55 height 7
click at [318, 73] on div "9902 264th Street Ct E" at bounding box center [315, 68] width 55 height 7
drag, startPoint x: 371, startPoint y: 169, endPoint x: 343, endPoint y: 171, distance: 27.8
click at [343, 171] on div "Comp A ( 0.86 miles) 9902 264th Street Ct E NWMLS # 2368672 38 $ 1,096,000 Sold…" at bounding box center [326, 197] width 104 height 297
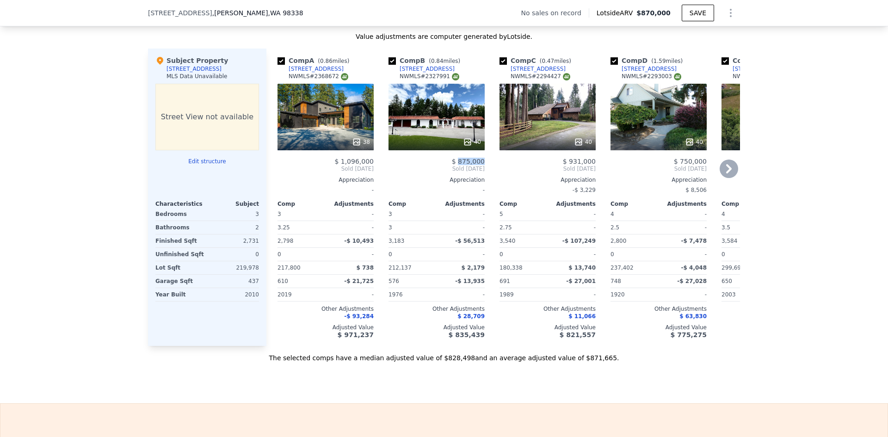
drag, startPoint x: 482, startPoint y: 167, endPoint x: 459, endPoint y: 171, distance: 22.6
click at [459, 171] on div "Comp B ( 0.84 miles) 8211 266th St E NWMLS # 2327991 40 $ 875,000 Sold Aug 2025…" at bounding box center [437, 197] width 104 height 297
drag, startPoint x: 592, startPoint y: 169, endPoint x: 570, endPoint y: 170, distance: 22.7
click at [570, 170] on div "Comp C ( 0.47 miles) 9216 247th St E NWMLS # 2294427 40 $ 931,000 Sold Jun 2025…" at bounding box center [548, 197] width 104 height 297
drag, startPoint x: 702, startPoint y: 167, endPoint x: 680, endPoint y: 168, distance: 22.2
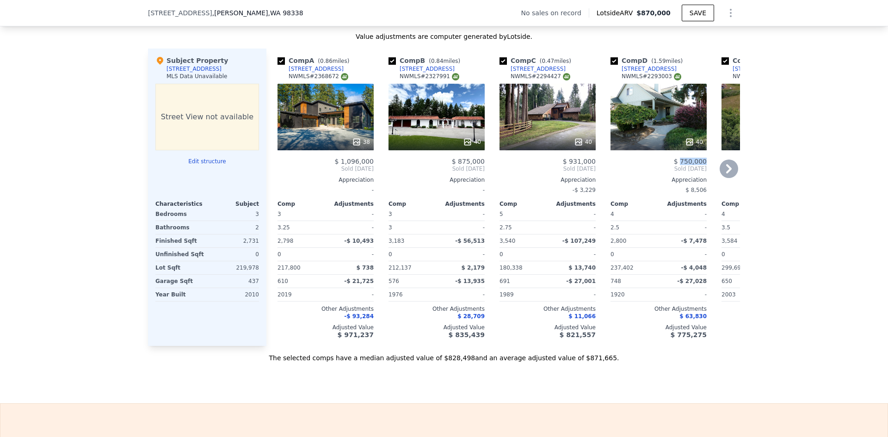
click at [680, 165] on span "$ 750,000" at bounding box center [690, 161] width 33 height 7
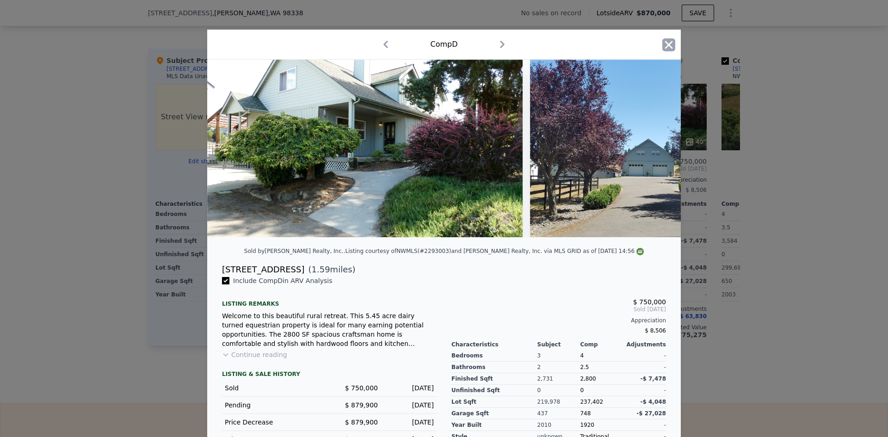
click at [663, 45] on icon "button" at bounding box center [668, 44] width 13 height 13
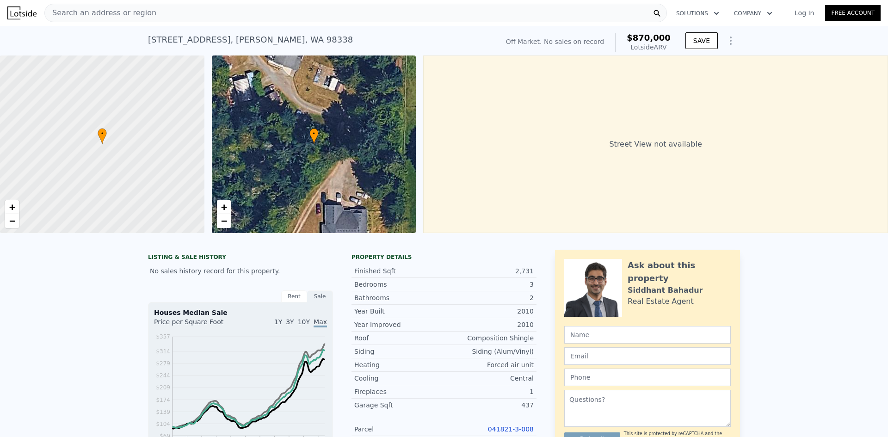
click at [134, 13] on span "Search an address or region" at bounding box center [100, 12] width 111 height 11
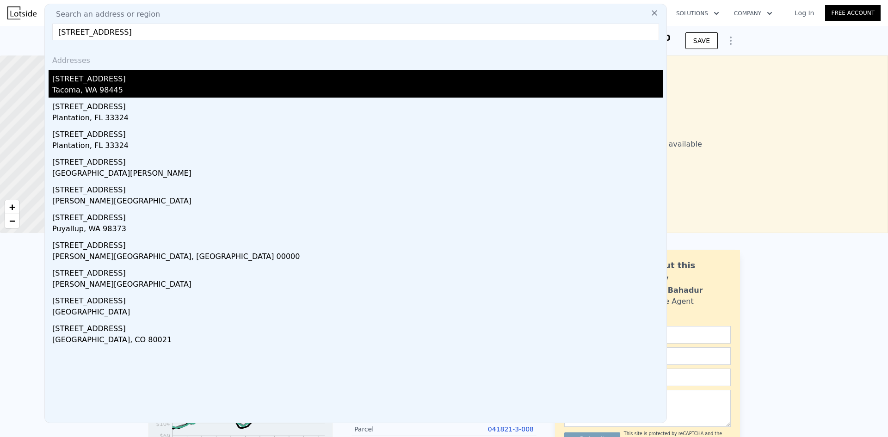
type input "9906 2ND AVENUE CT E"
click at [118, 85] on div "Tacoma, WA 98445" at bounding box center [357, 91] width 610 height 13
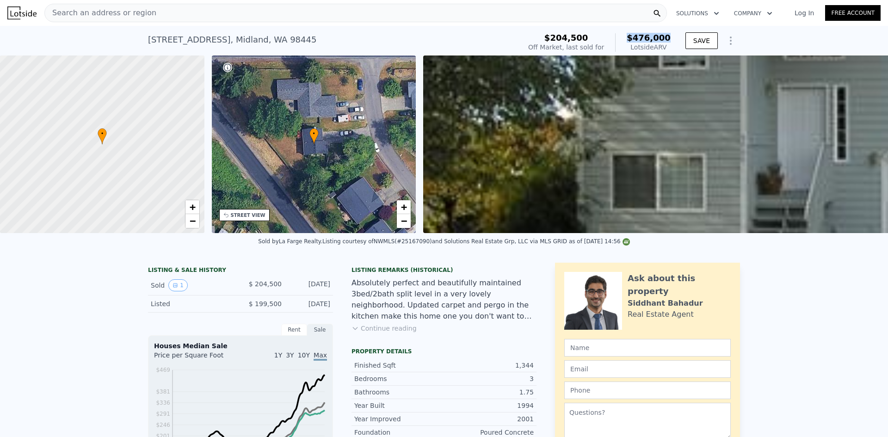
drag, startPoint x: 663, startPoint y: 39, endPoint x: 631, endPoint y: 42, distance: 32.0
click at [631, 42] on div "$204,500 Off Market, last sold for $476,000 Lotside ARV" at bounding box center [599, 43] width 150 height 26
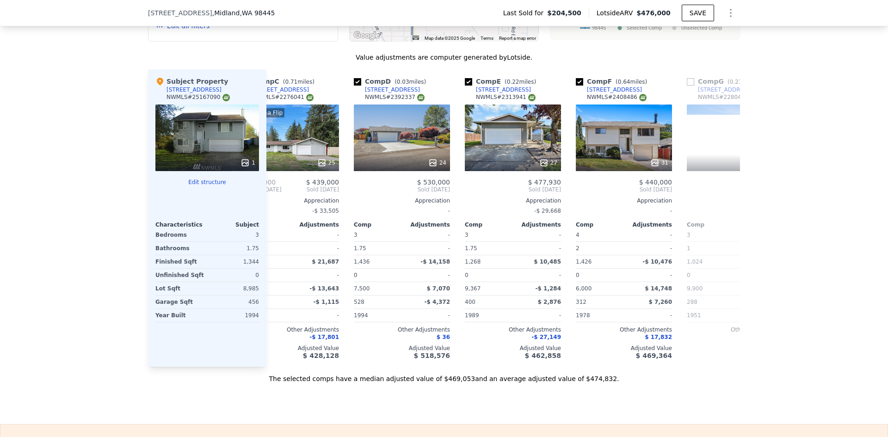
scroll to position [0, 232]
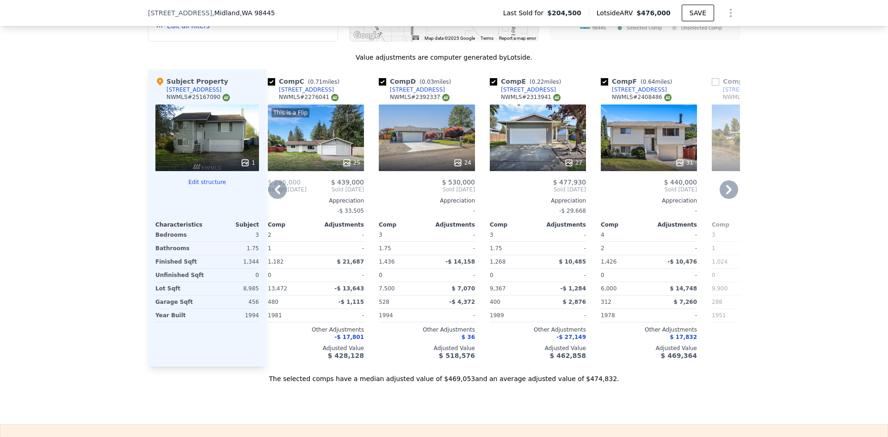
click at [508, 93] on div "10219 C St E" at bounding box center [528, 89] width 55 height 7
click at [400, 93] on div "9914 2nd Avenue Ct E" at bounding box center [417, 89] width 55 height 7
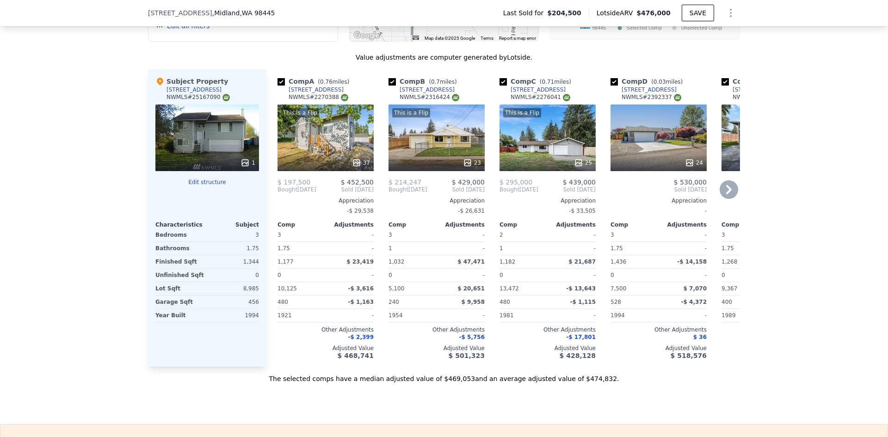
click at [306, 93] on div "9221 S Park Ave" at bounding box center [315, 89] width 55 height 7
drag, startPoint x: 372, startPoint y: 190, endPoint x: 348, endPoint y: 192, distance: 23.7
click at [348, 192] on div "Comp A ( 0.76 miles) 9221 S Park Ave NWMLS # 2270388 This is a Flip 37 $ 197,50…" at bounding box center [326, 217] width 104 height 297
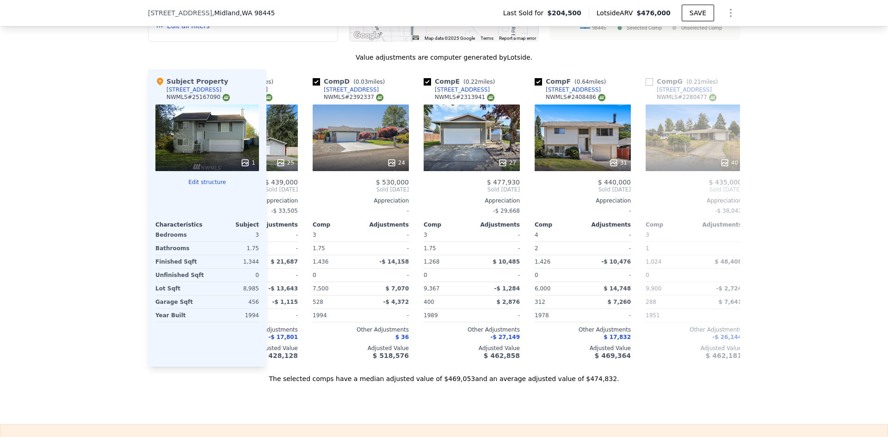
scroll to position [0, 301]
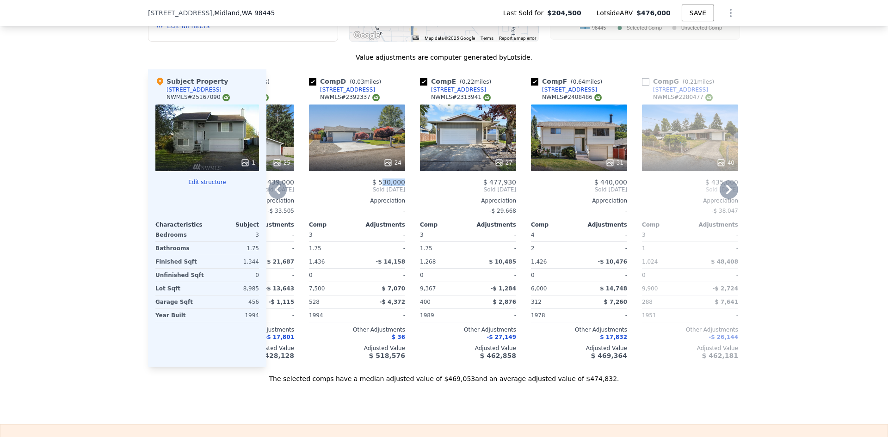
drag, startPoint x: 403, startPoint y: 190, endPoint x: 382, endPoint y: 192, distance: 21.3
click at [380, 191] on div "Comp D ( 0.03 miles) 9914 2nd Avenue Ct E NWMLS # 2392337 24 $ 530,000 Sold Jul…" at bounding box center [357, 217] width 104 height 297
click at [403, 190] on div "Comp D ( 0.03 miles) 9914 2nd Avenue Ct E NWMLS # 2392337 24 $ 530,000 Sold Jul…" at bounding box center [357, 217] width 104 height 297
drag, startPoint x: 403, startPoint y: 190, endPoint x: 379, endPoint y: 190, distance: 24.0
click at [379, 190] on div "Comp D ( 0.03 miles) 9914 2nd Avenue Ct E NWMLS # 2392337 24 $ 530,000 Sold Jul…" at bounding box center [357, 217] width 104 height 297
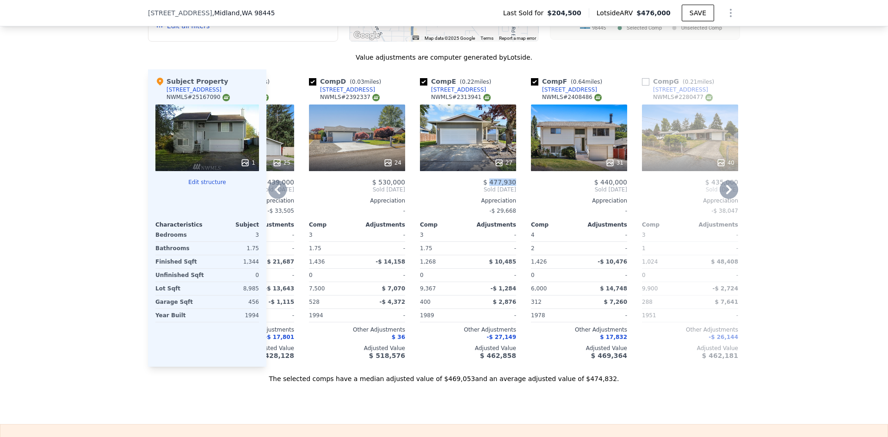
drag, startPoint x: 514, startPoint y: 192, endPoint x: 490, endPoint y: 191, distance: 23.6
click at [490, 191] on div "Comp E ( 0.22 miles) 10219 C St E NWMLS # 2313941 27 $ 477,930 Sold Feb 2025 Ap…" at bounding box center [468, 217] width 104 height 297
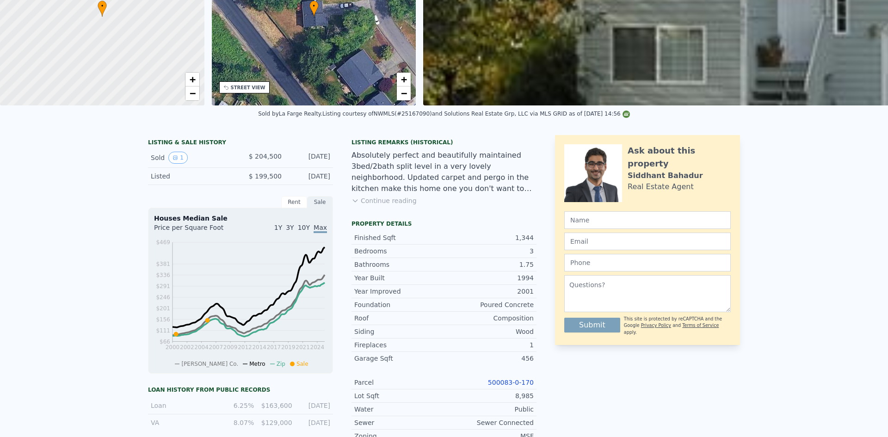
scroll to position [0, 0]
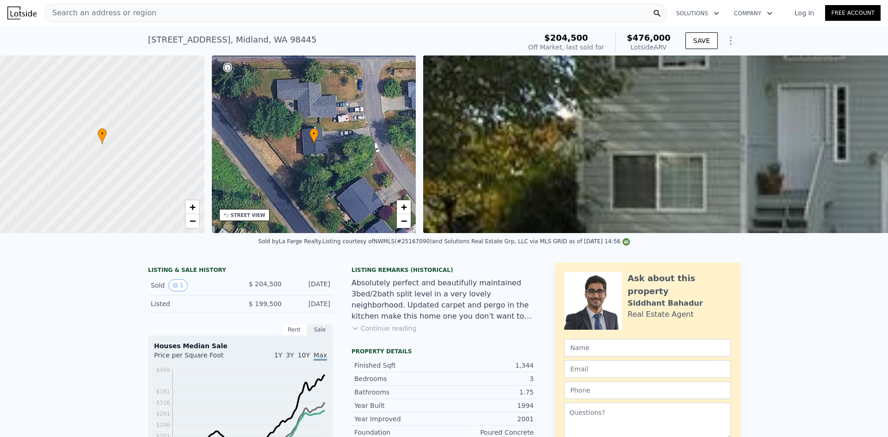
click at [129, 11] on span "Search an address or region" at bounding box center [100, 12] width 111 height 11
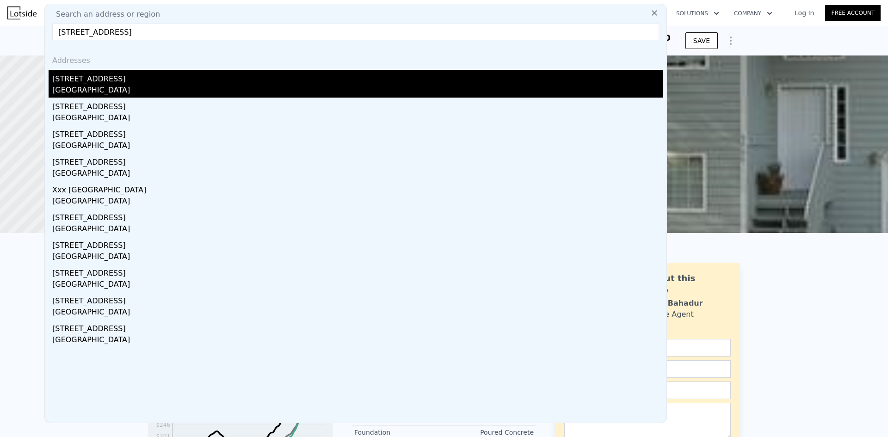
type input "15616 66th Ave NW, Gig Harbor, WA 98332"
click at [160, 92] on div "Gig Harbor, WA 98332" at bounding box center [357, 91] width 610 height 13
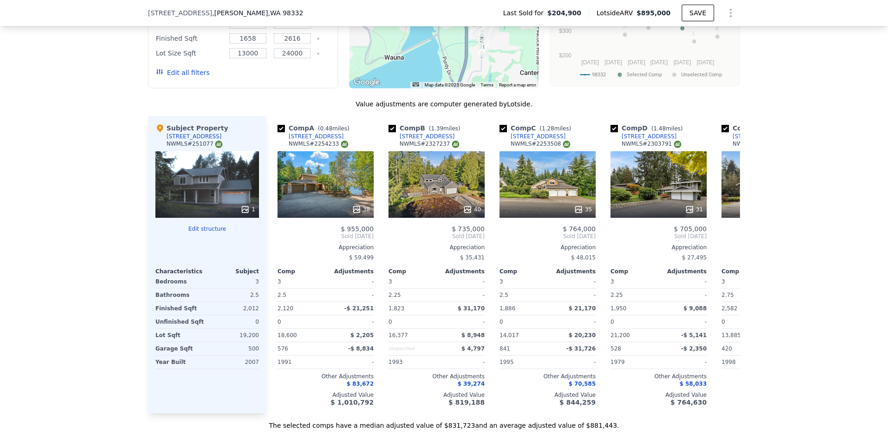
scroll to position [875, 0]
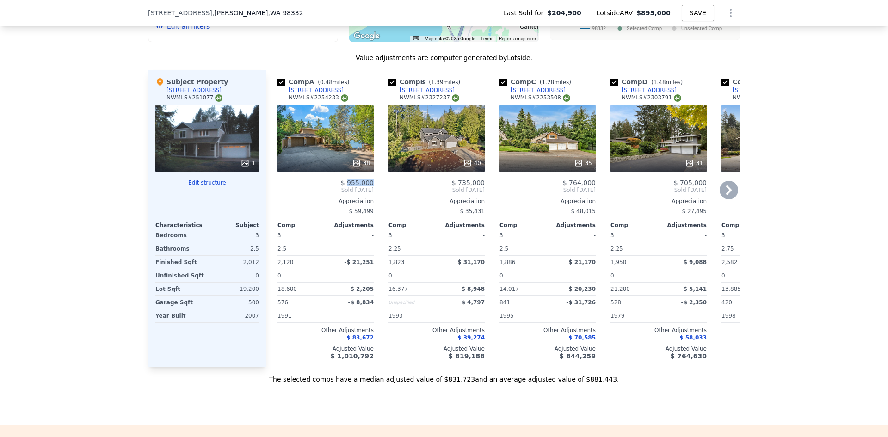
drag, startPoint x: 373, startPoint y: 190, endPoint x: 348, endPoint y: 190, distance: 24.5
click at [348, 190] on div "Comp A ( 0.48 miles) 6804 149th Street Ct NW NWMLS # 2254233 38 $ 955,000 Sold …" at bounding box center [502, 218] width 473 height 297
drag, startPoint x: 482, startPoint y: 189, endPoint x: 459, endPoint y: 191, distance: 23.7
click at [459, 191] on div "Comp B ( 1.39 miles) 5303 138th Street Ct NW NWMLS # 2327237 40 $ 735,000 Sold …" at bounding box center [437, 218] width 104 height 297
drag, startPoint x: 592, startPoint y: 188, endPoint x: 570, endPoint y: 190, distance: 21.8
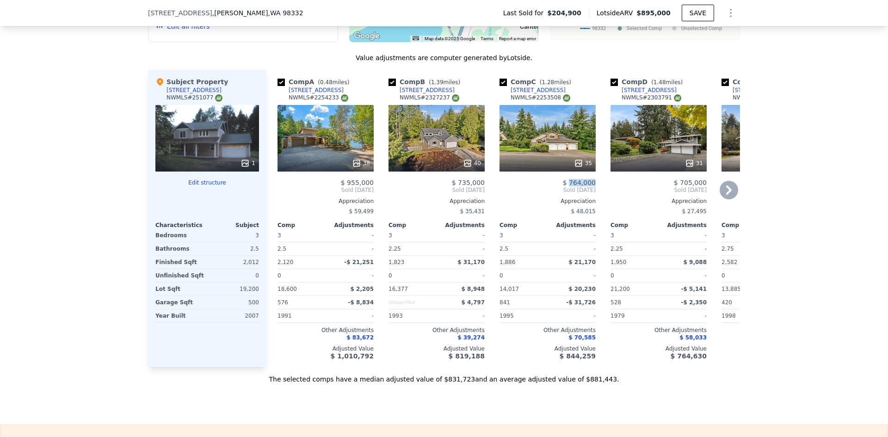
click at [570, 186] on span "$ 764,000" at bounding box center [579, 182] width 33 height 7
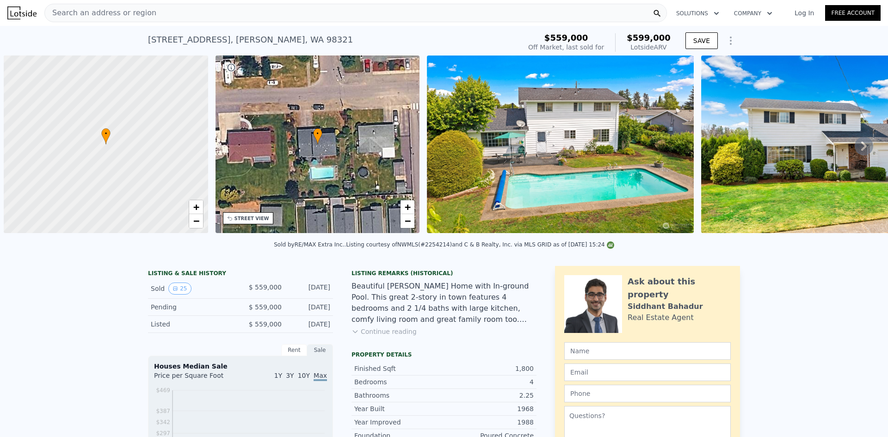
scroll to position [0, 4]
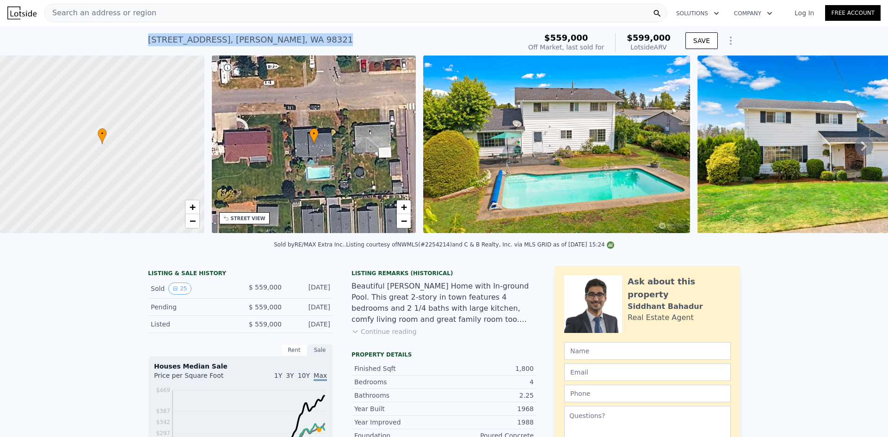
drag, startPoint x: 300, startPoint y: 45, endPoint x: 144, endPoint y: 36, distance: 156.0
click at [129, 38] on div "495 Couls Ave , Buckley , WA 98321 Sold Aug 2024 for $559k (~ARV $599k ) $559,0…" at bounding box center [444, 41] width 888 height 30
copy div "495 Couls Ave , Buckley , WA 98321"
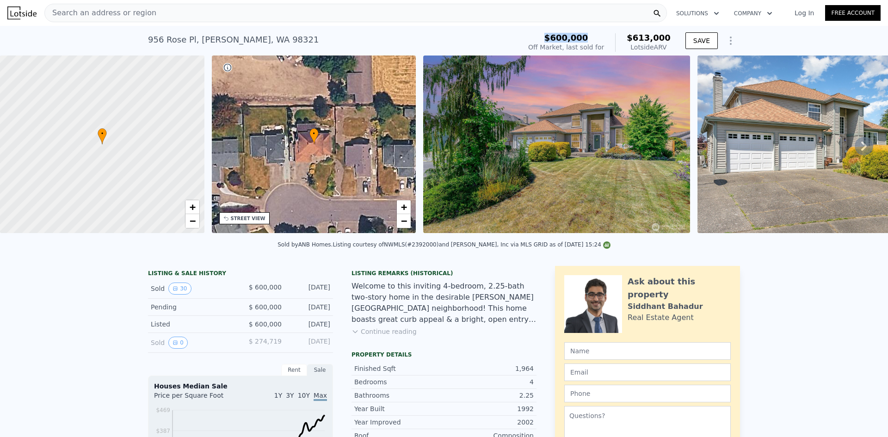
drag, startPoint x: 603, startPoint y: 37, endPoint x: 560, endPoint y: 38, distance: 43.0
click at [560, 38] on div "$600,000" at bounding box center [566, 37] width 76 height 9
copy span "$600,000"
drag, startPoint x: 275, startPoint y: 41, endPoint x: 141, endPoint y: 48, distance: 134.3
click at [141, 48] on div "956 Rose Pl , Buckley , WA 98321 Sold Jul 2025 for $600k (~ARV $613k ) $600,000…" at bounding box center [444, 41] width 888 height 30
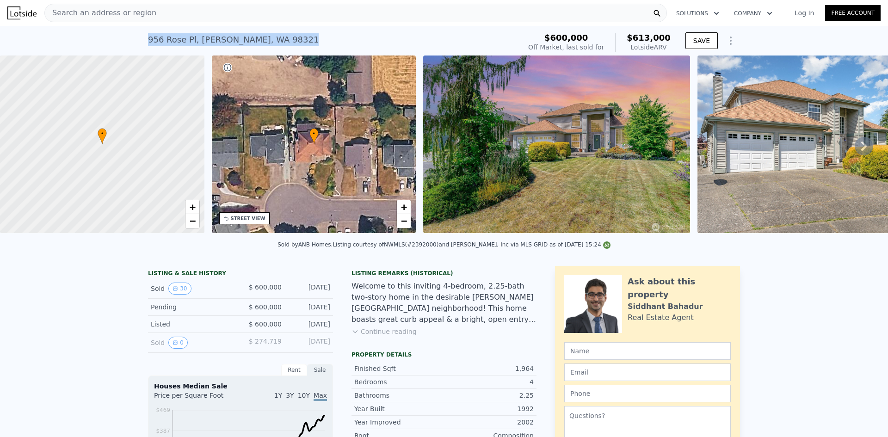
copy div "956 Rose Pl , Buckley , WA 98321"
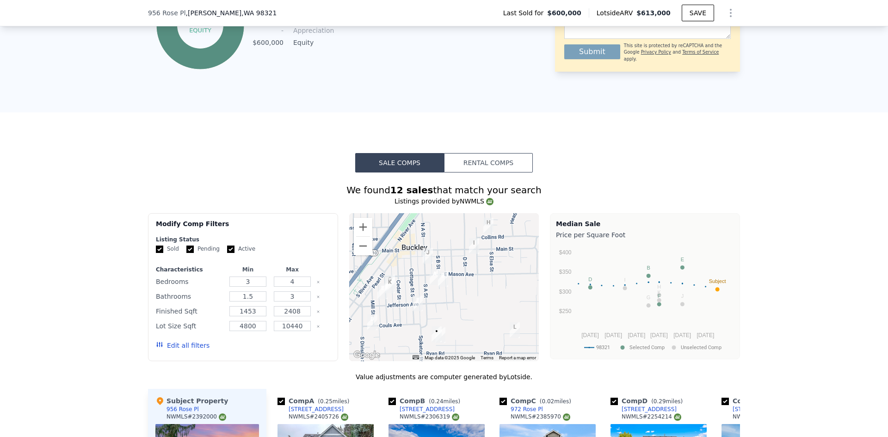
scroll to position [644, 0]
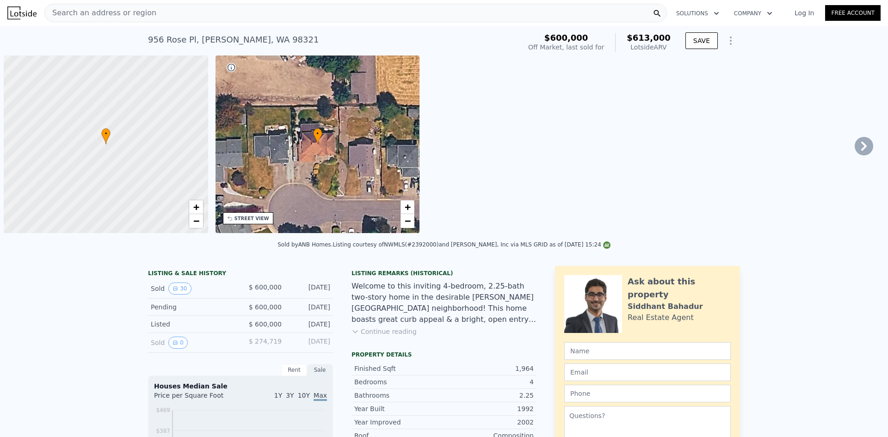
scroll to position [0, 4]
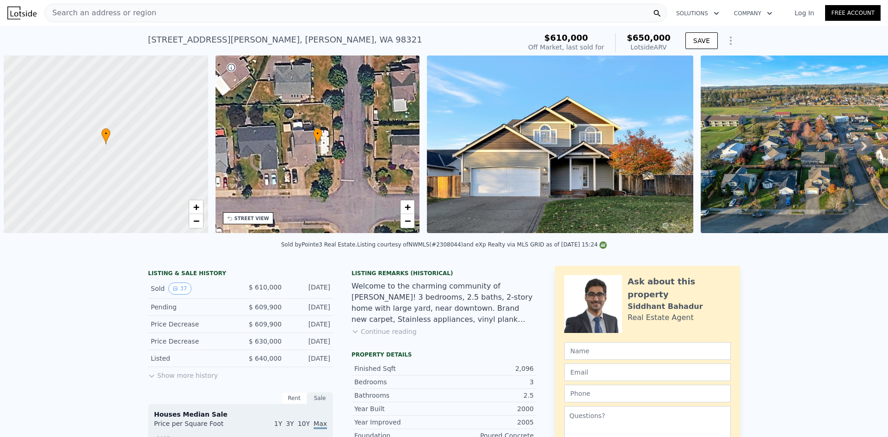
scroll to position [0, 4]
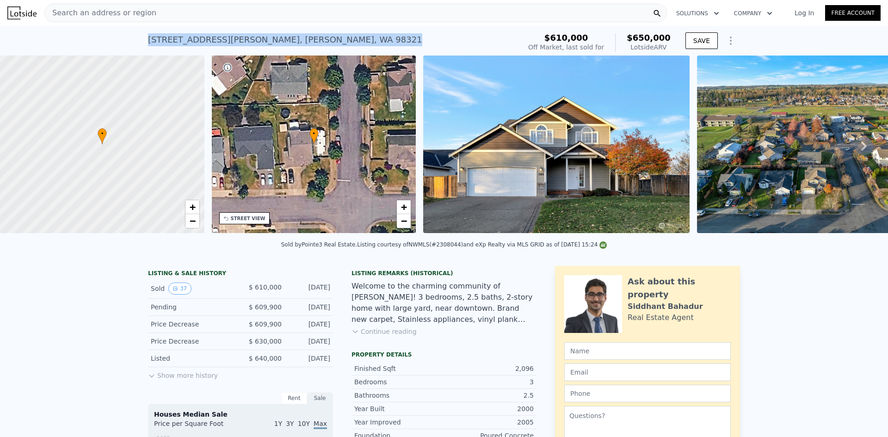
drag, startPoint x: 156, startPoint y: 44, endPoint x: 145, endPoint y: 44, distance: 11.6
click at [148, 44] on div "1388 Collins Rd , Buckley , WA 98321 Sold Feb 2025 for $610k (~ARV $650k )" at bounding box center [332, 43] width 369 height 26
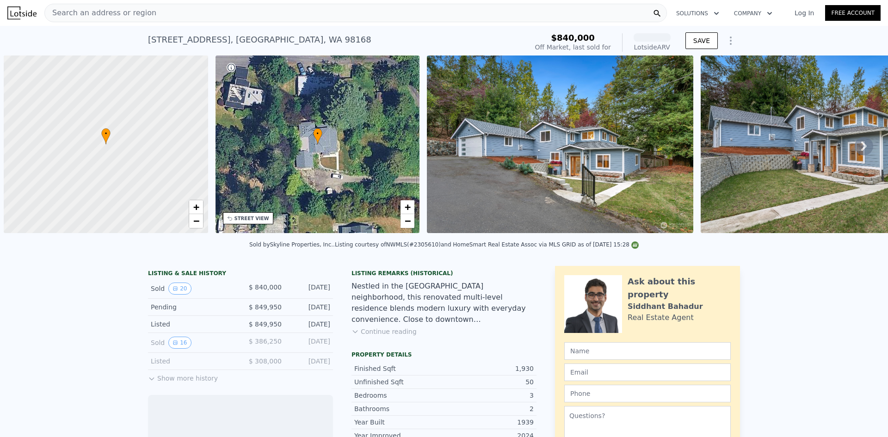
scroll to position [0, 4]
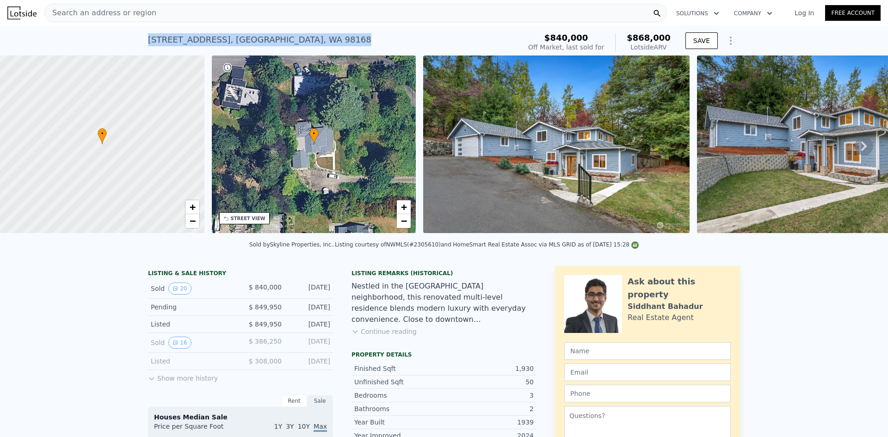
drag, startPoint x: 312, startPoint y: 42, endPoint x: 142, endPoint y: 47, distance: 169.7
click at [142, 47] on div "10415 8th Ave S , Boulevard Park , WA 98168 Sold Nov 2024 for $840k (~ARV $868k…" at bounding box center [444, 41] width 888 height 30
copy div "10415 8th Ave S , Boulevard Park , WA 98168"
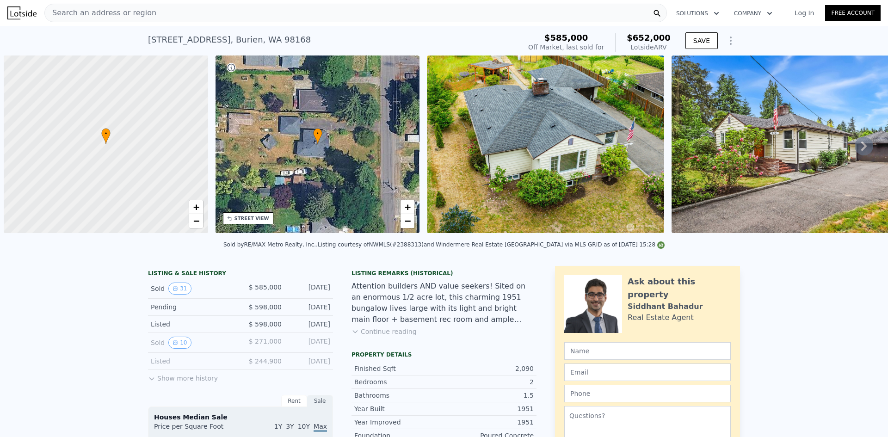
scroll to position [0, 4]
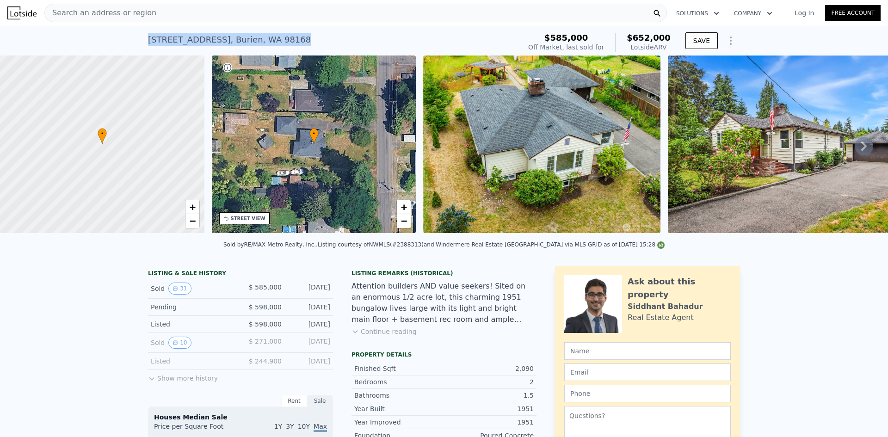
drag, startPoint x: 285, startPoint y: 40, endPoint x: 145, endPoint y: 40, distance: 140.1
click at [148, 40] on div "[STREET_ADDRESS] Sold [DATE] for $585k (~ARV $652k )" at bounding box center [332, 43] width 369 height 26
copy div "11841 10th Ave S , Burien , WA 98168"
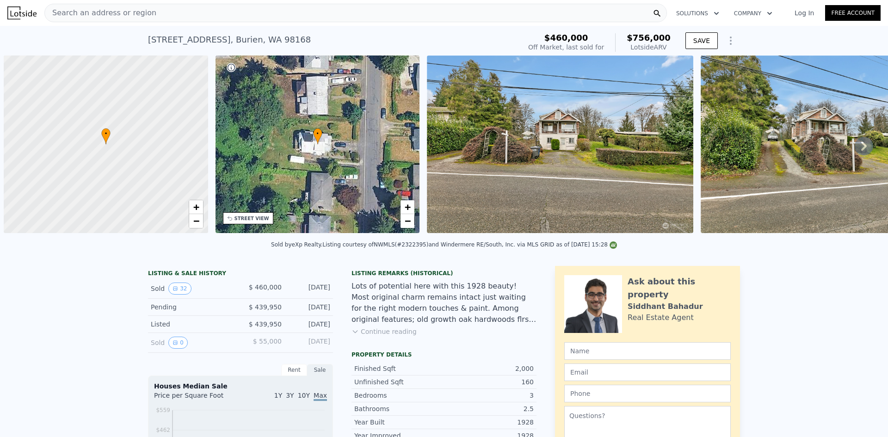
scroll to position [0, 4]
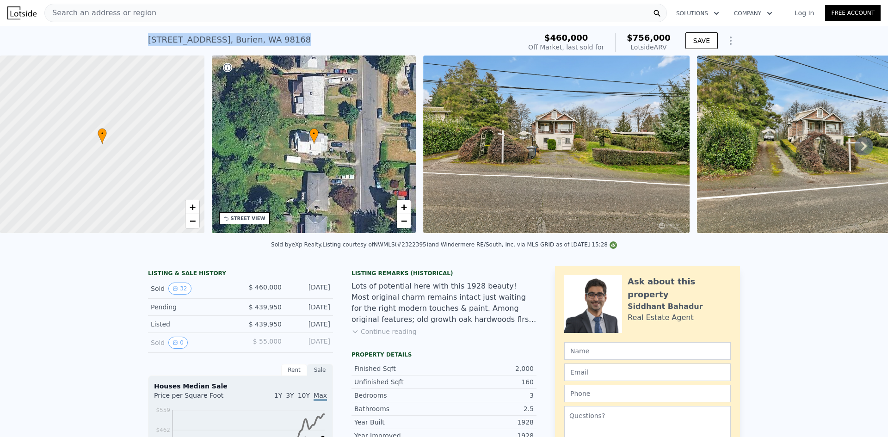
drag, startPoint x: 290, startPoint y: 40, endPoint x: 312, endPoint y: 5, distance: 41.8
click at [123, 43] on div "11239 12th Ave S , Burien , WA 98168 Sold Jan 2025 for $460k (~ARV $756k ) $460…" at bounding box center [444, 41] width 888 height 30
copy div "11239 12th Ave S , Burien , WA 98168"
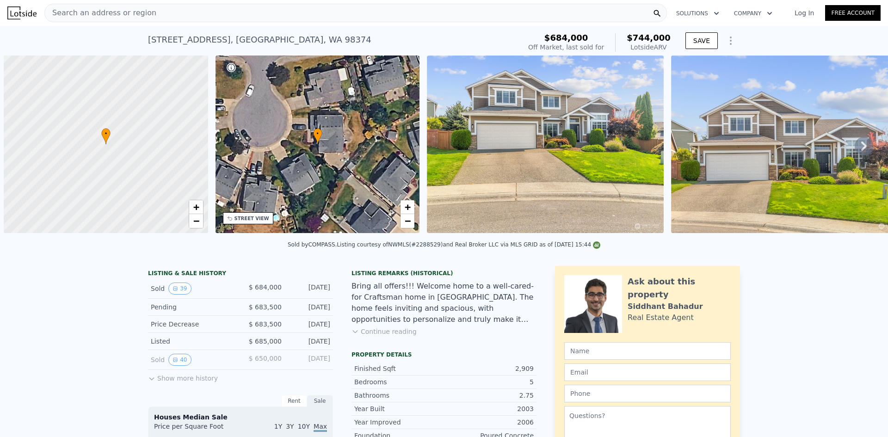
scroll to position [0, 4]
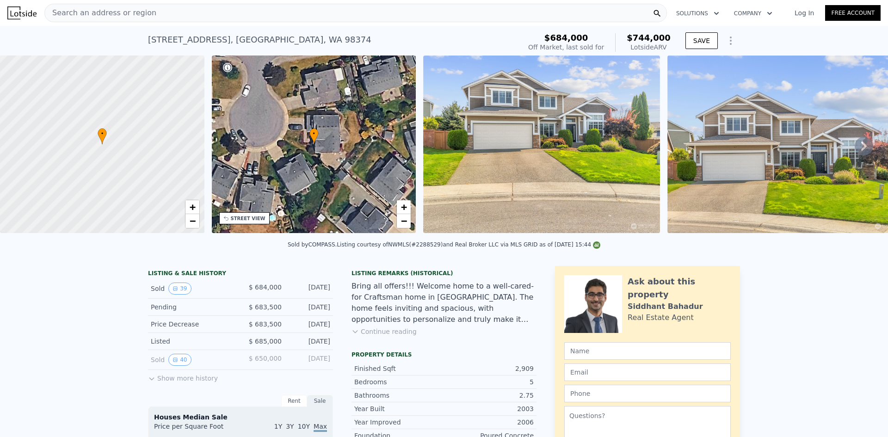
drag, startPoint x: 334, startPoint y: 41, endPoint x: 147, endPoint y: 37, distance: 186.3
click at [148, 37] on div "18409 119th Avenue Ct E , South Hill , WA 98374 Sold Nov 2024 for $684k (~ARV $…" at bounding box center [332, 43] width 369 height 26
drag, startPoint x: 144, startPoint y: 37, endPoint x: 334, endPoint y: 42, distance: 190.0
click at [334, 42] on div "18409 119th Avenue Ct E , South Hill , WA 98374 Sold Nov 2024 for $684k (~ARV $…" at bounding box center [444, 41] width 888 height 30
copy div "18409 119th Avenue Ct E , South Hill , WA 98374"
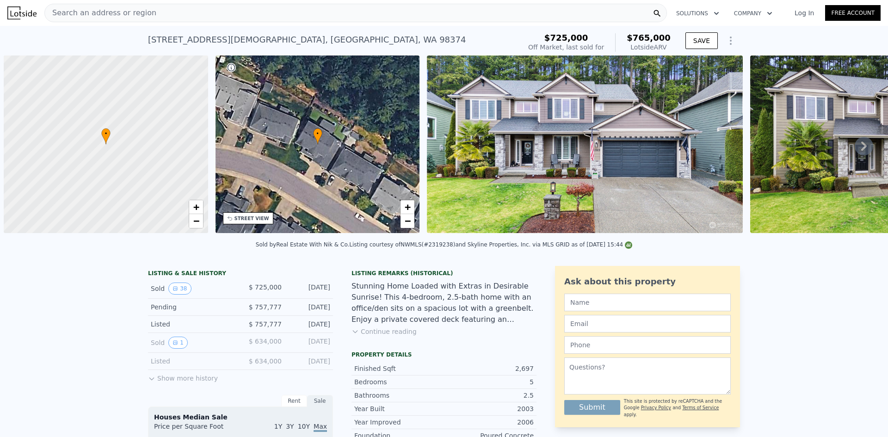
scroll to position [0, 4]
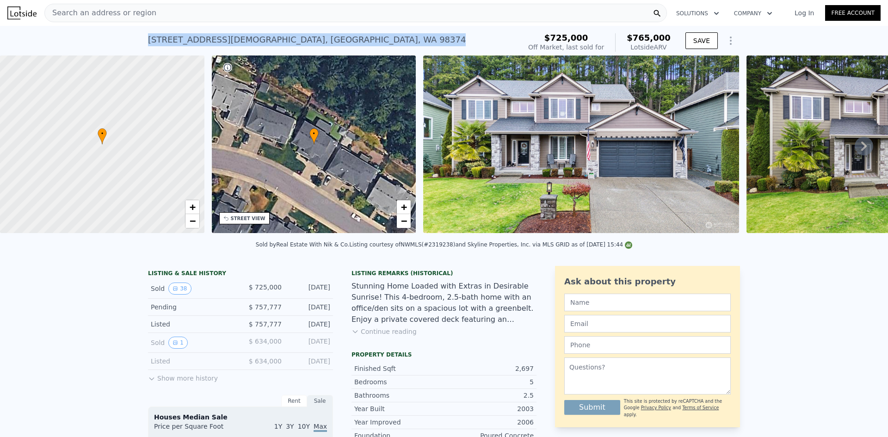
drag, startPoint x: 309, startPoint y: 41, endPoint x: 254, endPoint y: 27, distance: 56.2
click at [148, 41] on div "[STREET_ADDRESS] Sold [DATE] for $725k (~ARV $765k )" at bounding box center [332, 43] width 369 height 26
copy div "[STREET_ADDRESS]"
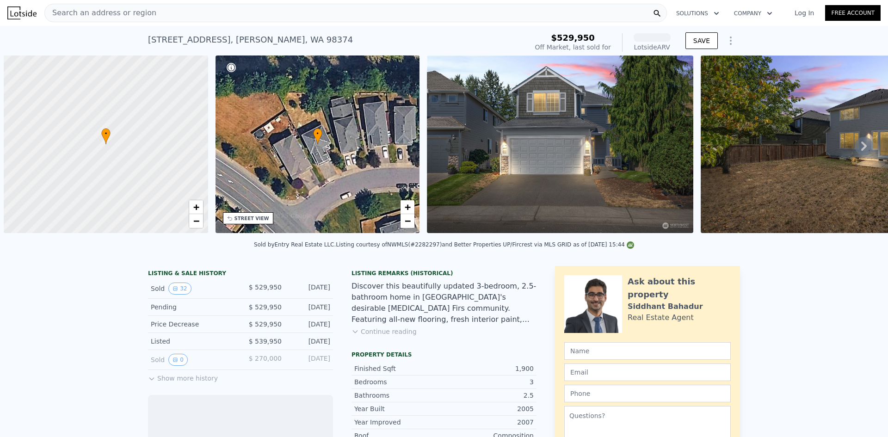
scroll to position [0, 4]
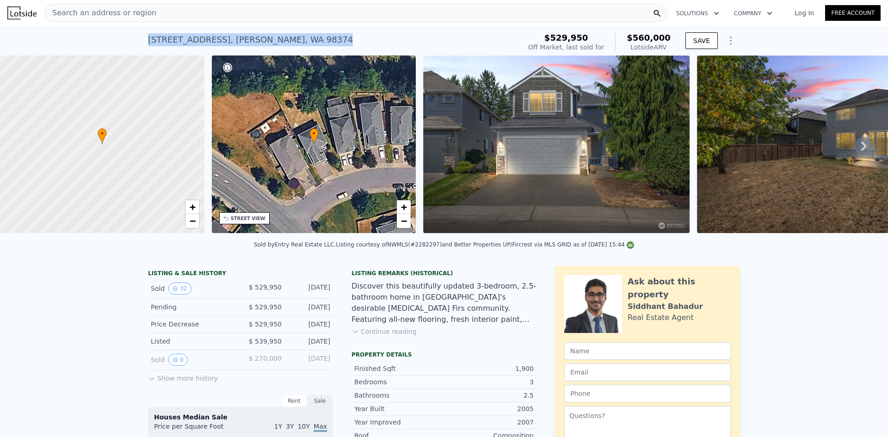
drag, startPoint x: 293, startPoint y: 40, endPoint x: 294, endPoint y: 85, distance: 44.9
click at [132, 43] on div "11305 183rd St E , Graham , WA 98374 Sold Oct 2024 for $529,950 (~ARV $560k ) $…" at bounding box center [444, 41] width 888 height 30
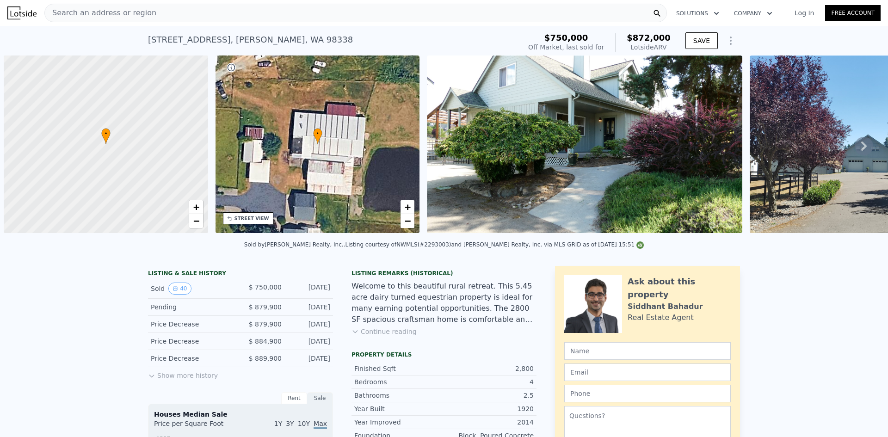
scroll to position [0, 4]
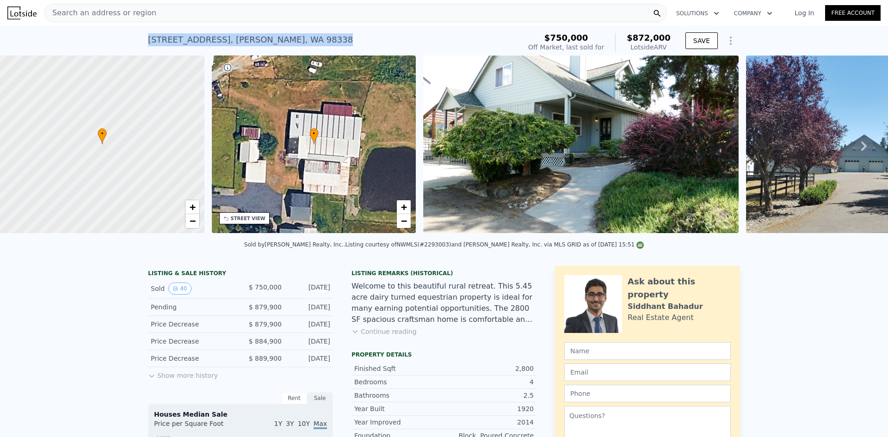
drag, startPoint x: 297, startPoint y: 43, endPoint x: 139, endPoint y: 45, distance: 158.1
click at [139, 45] on div "23707 108th Ave E , Graham , WA 98338 Sold Jan 2025 for $750k (~ARV $872k ) $75…" at bounding box center [444, 41] width 888 height 30
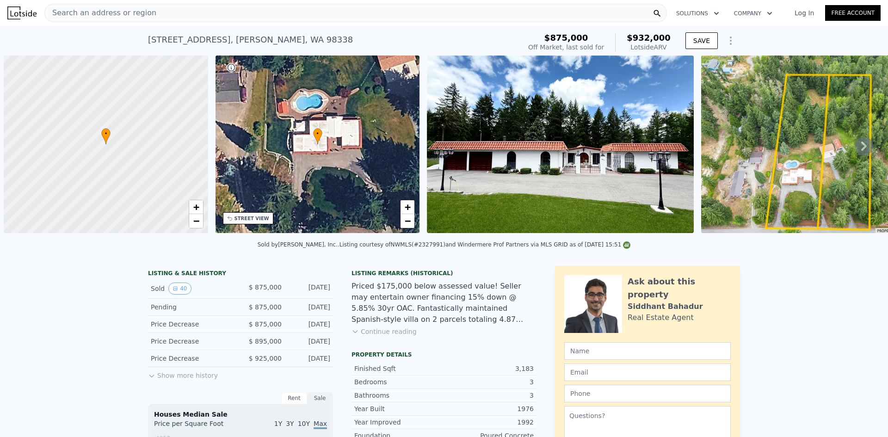
scroll to position [0, 4]
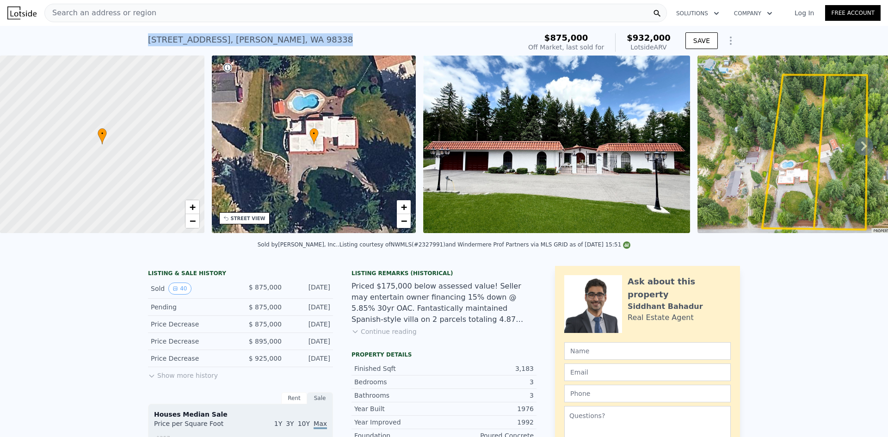
drag, startPoint x: 272, startPoint y: 42, endPoint x: 144, endPoint y: 42, distance: 128.5
click at [144, 42] on div "8211 266th St E , Graham , WA 98338 Sold Aug 2025 for $875k (~ARV $932k ) $875,…" at bounding box center [444, 41] width 888 height 30
copy div "8211 266th St E , Graham , WA 98338"
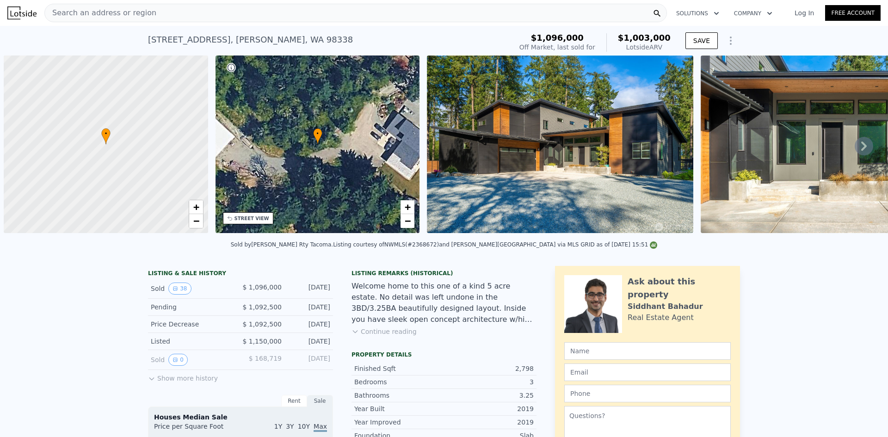
scroll to position [0, 4]
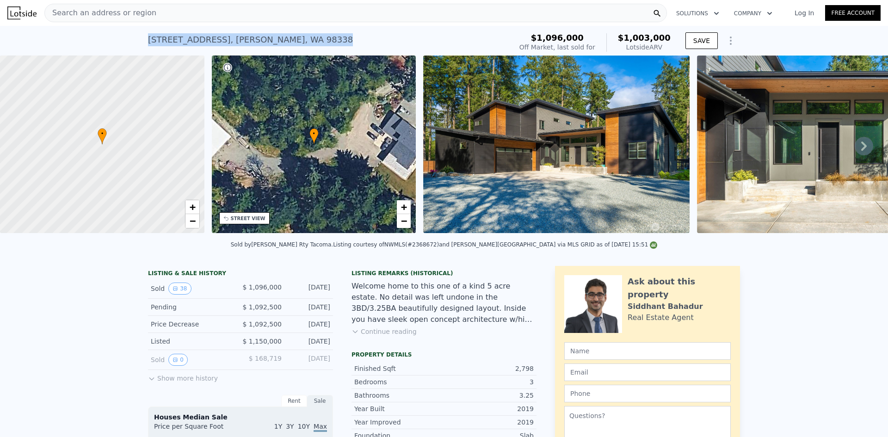
drag, startPoint x: 312, startPoint y: 44, endPoint x: 145, endPoint y: 40, distance: 166.9
click at [148, 40] on div "[STREET_ADDRESS][PERSON_NAME] Sold [DATE] for $1.096m (~ARV $1.003m )" at bounding box center [328, 43] width 360 height 26
copy div "[STREET_ADDRESS][PERSON_NAME]"
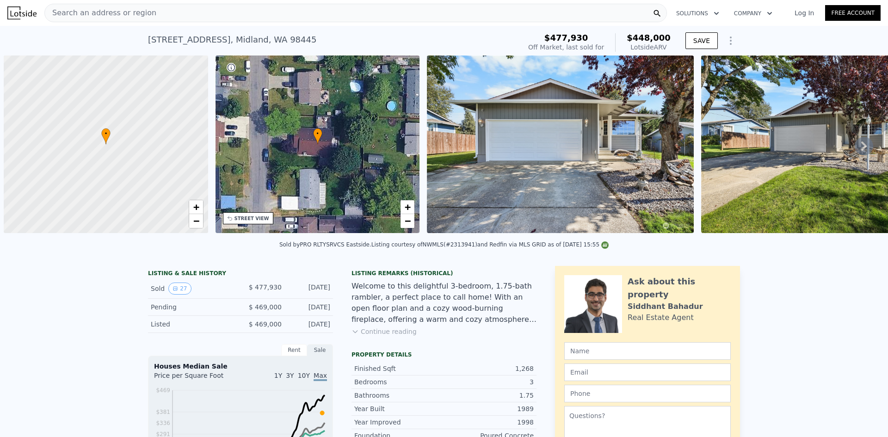
scroll to position [0, 4]
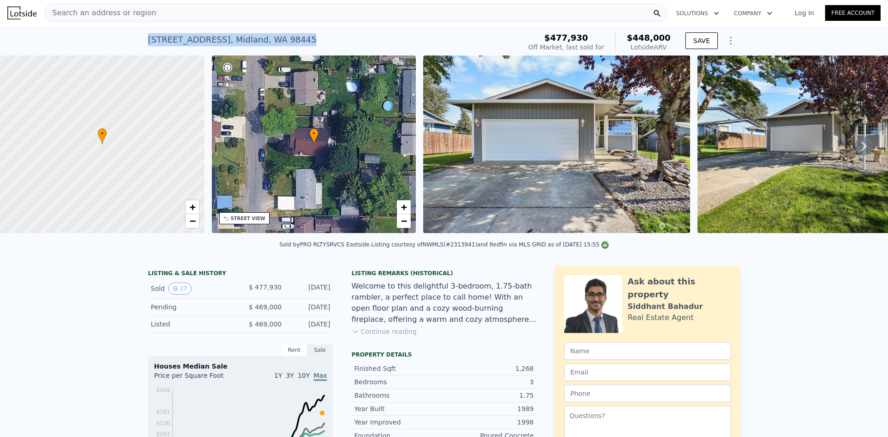
drag, startPoint x: 271, startPoint y: 40, endPoint x: 142, endPoint y: 45, distance: 129.5
click at [142, 45] on div "10219 C St E , Midland , WA 98445 Sold Feb 2025 for $477,930 (~ARV $448k ) $477…" at bounding box center [444, 41] width 888 height 30
copy div "10219 C St E , Midland , WA 98445"
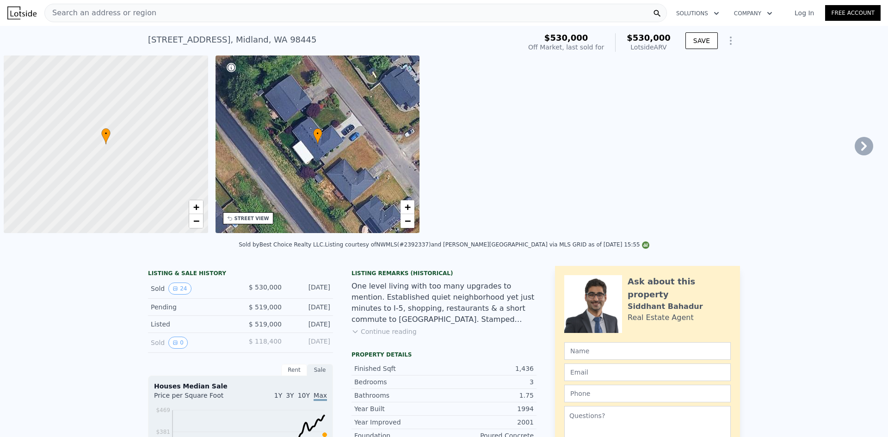
scroll to position [0, 4]
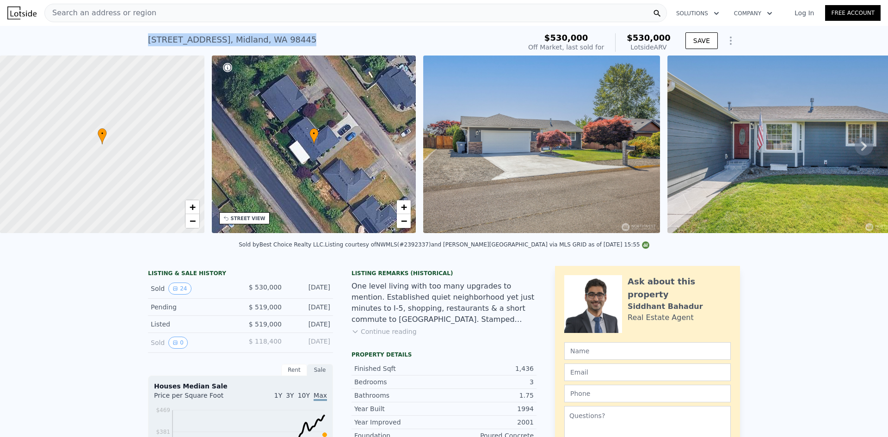
drag, startPoint x: 314, startPoint y: 45, endPoint x: 145, endPoint y: 44, distance: 169.7
click at [148, 44] on div "[STREET_ADDRESS] Sold [DATE] for $530k (~ARV $530k )" at bounding box center [332, 43] width 369 height 26
copy div "[STREET_ADDRESS]"
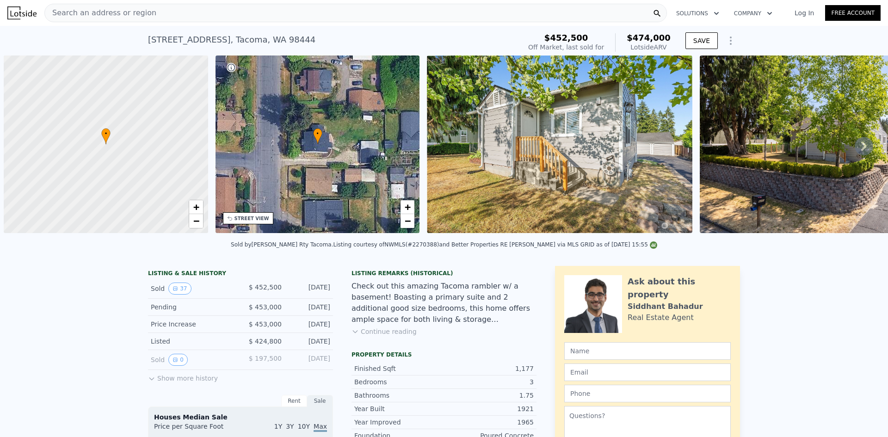
scroll to position [0, 4]
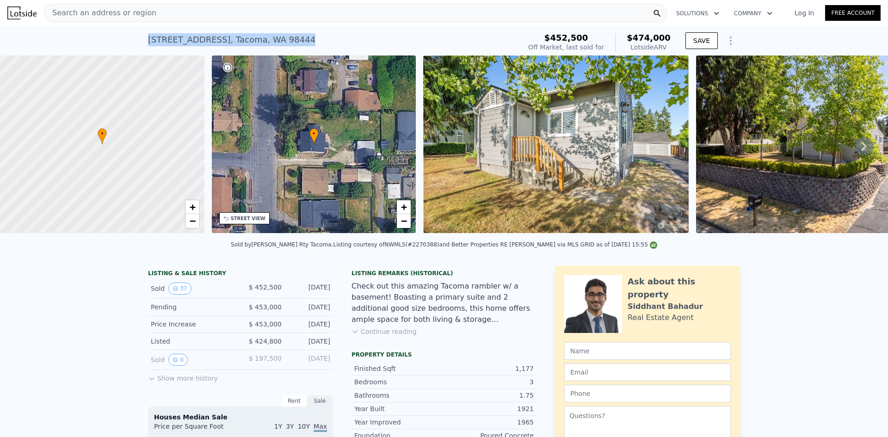
drag, startPoint x: 284, startPoint y: 42, endPoint x: 160, endPoint y: 37, distance: 124.0
click at [148, 43] on div "9221 S Park Ave , Tacoma , WA 98444 Sold Aug 2024 for $452,500 (~ARV $474k )" at bounding box center [332, 43] width 369 height 26
copy div "9221 S Park Ave , Tacoma , WA 98444"
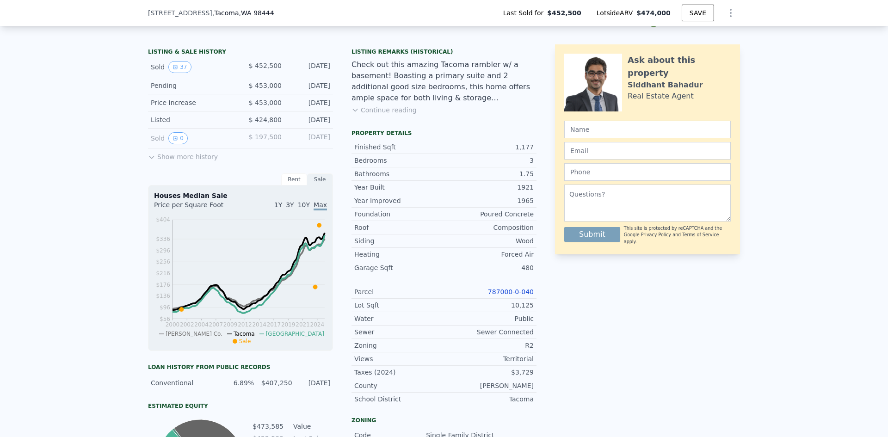
scroll to position [228, 0]
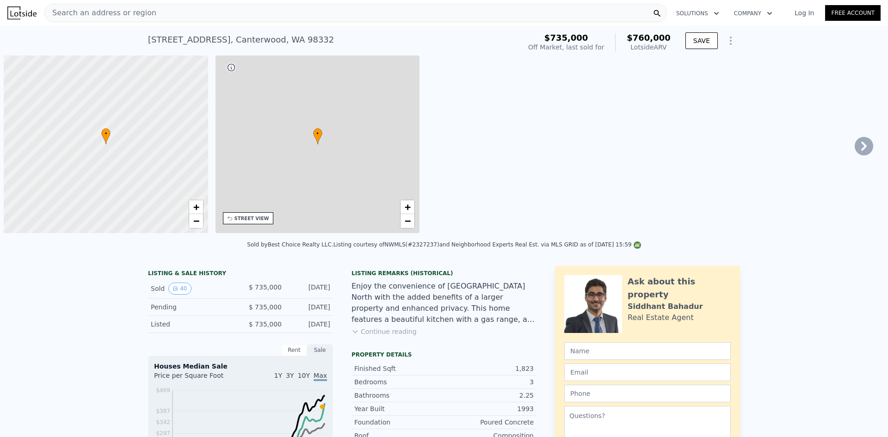
scroll to position [0, 4]
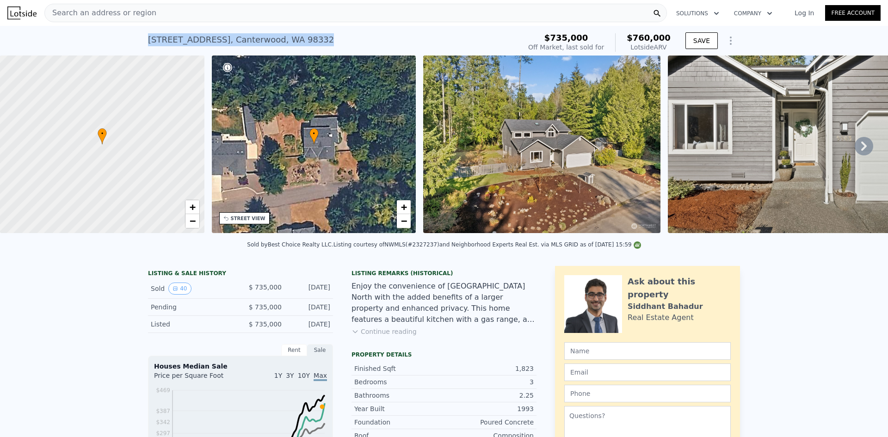
drag, startPoint x: 356, startPoint y: 42, endPoint x: 144, endPoint y: 39, distance: 212.2
click at [148, 39] on div "[STREET_ADDRESS] Sold [DATE] for $735k (~ARV $760k )" at bounding box center [332, 43] width 369 height 26
copy div "[STREET_ADDRESS]"
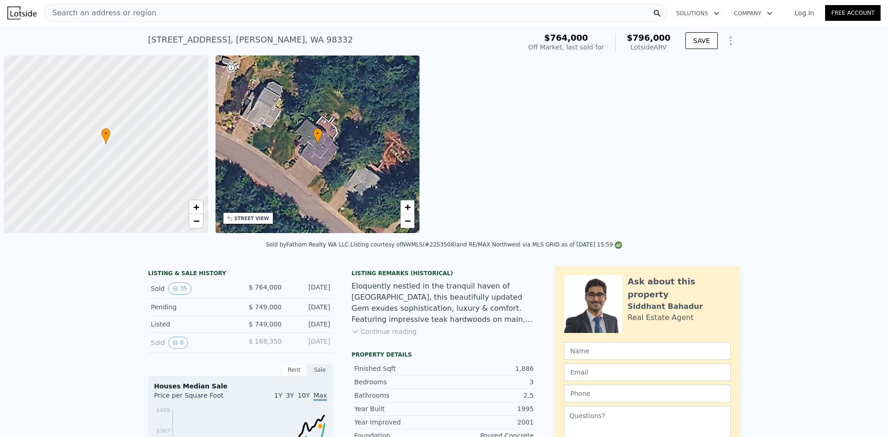
scroll to position [0, 4]
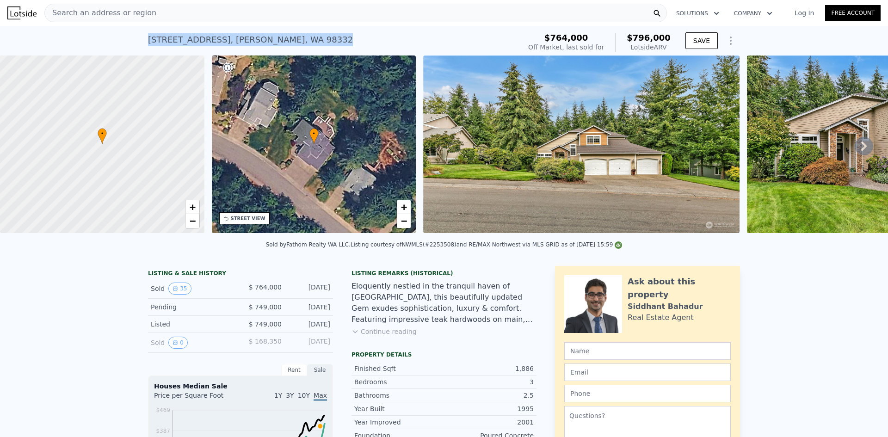
drag, startPoint x: 285, startPoint y: 43, endPoint x: 154, endPoint y: 22, distance: 132.0
click at [124, 42] on div "4611 149th St NW , Purdy , WA 98332 Sold Oct 2024 for $764k (~ARV $796k ) $764,…" at bounding box center [444, 41] width 888 height 30
copy div "4611 149th St NW , Purdy , WA 98332"
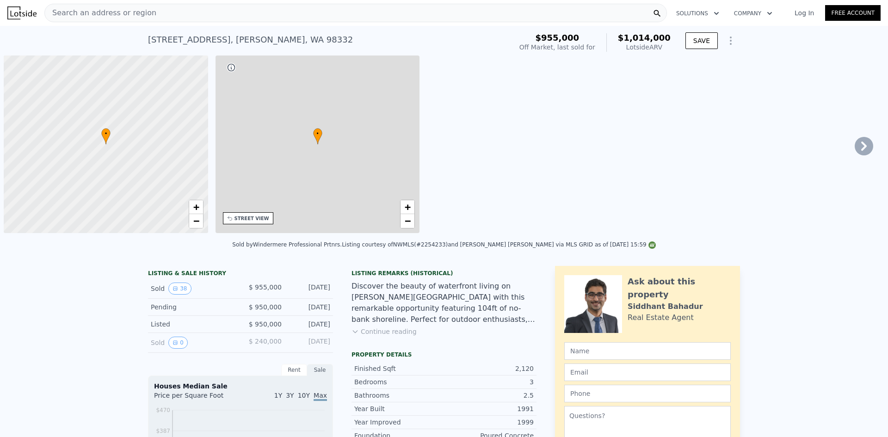
scroll to position [0, 4]
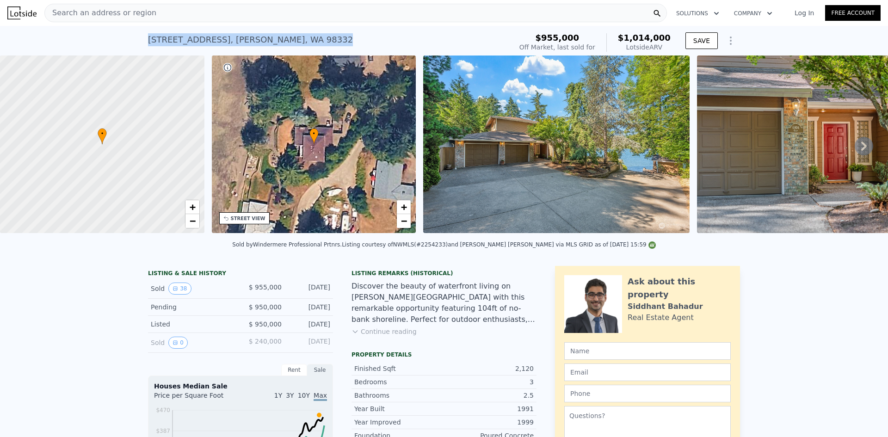
drag, startPoint x: 312, startPoint y: 40, endPoint x: 138, endPoint y: 42, distance: 174.7
click at [138, 42] on div "[STREET_ADDRESS][PERSON_NAME] Sold [DATE] for $955k (~ARV $1.014m ) $955,000 Of…" at bounding box center [444, 41] width 888 height 30
copy div "[STREET_ADDRESS][PERSON_NAME]"
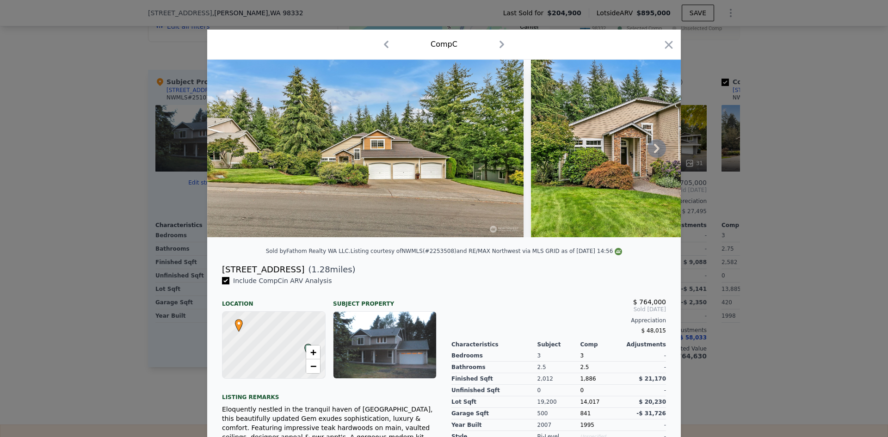
scroll to position [0, 4]
click at [662, 44] on icon "button" at bounding box center [668, 44] width 13 height 13
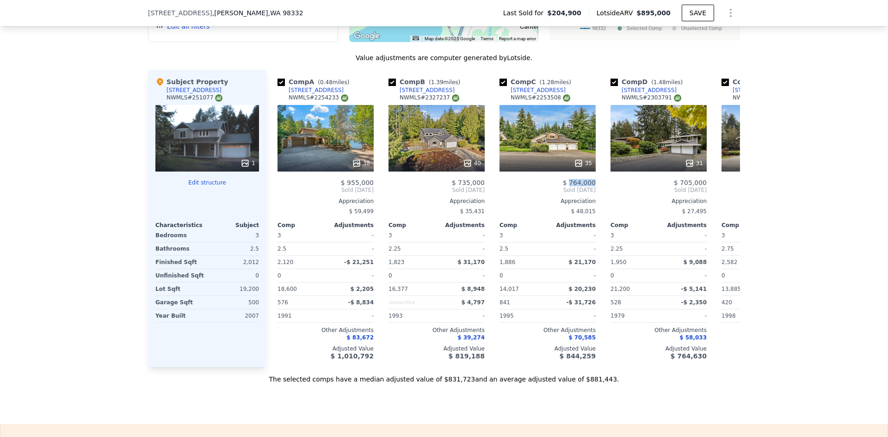
drag, startPoint x: 668, startPoint y: 15, endPoint x: 641, endPoint y: 18, distance: 27.0
click at [641, 18] on div "Last Sold for $204,900 Lotside ARV $895,000 SAVE" at bounding box center [618, 13] width 244 height 18
copy div "$895,000"
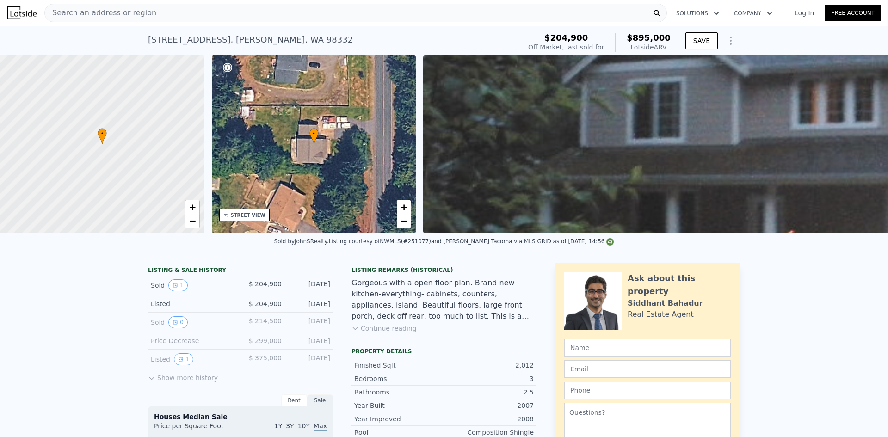
click at [133, 5] on div "Search an address or region" at bounding box center [100, 13] width 111 height 18
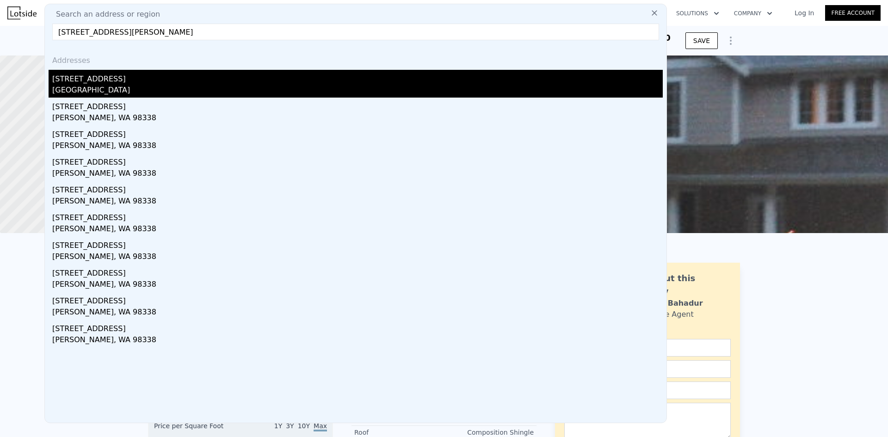
type input "9006 288th St E, Graham, WA 98338"
click at [126, 78] on div "9006 288th St E" at bounding box center [357, 77] width 610 height 15
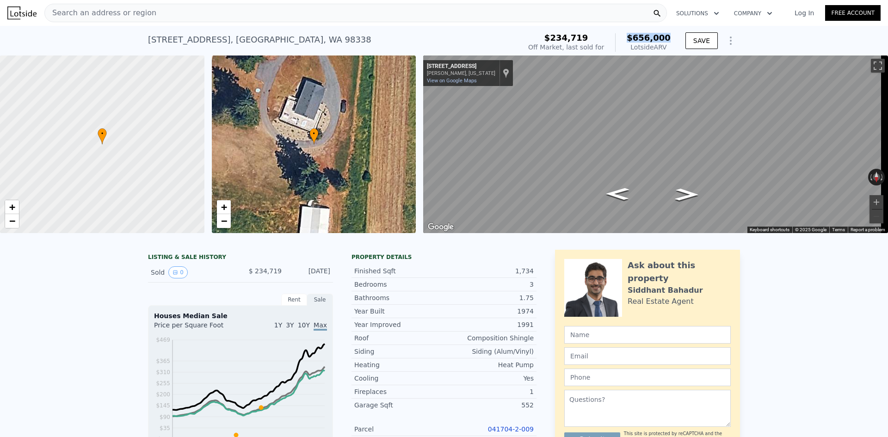
drag, startPoint x: 669, startPoint y: 35, endPoint x: 634, endPoint y: 41, distance: 36.1
click at [634, 41] on div "$234,719 Off Market, last sold for $656,000 Lotside ARV" at bounding box center [599, 43] width 150 height 26
copy span "$656,000"
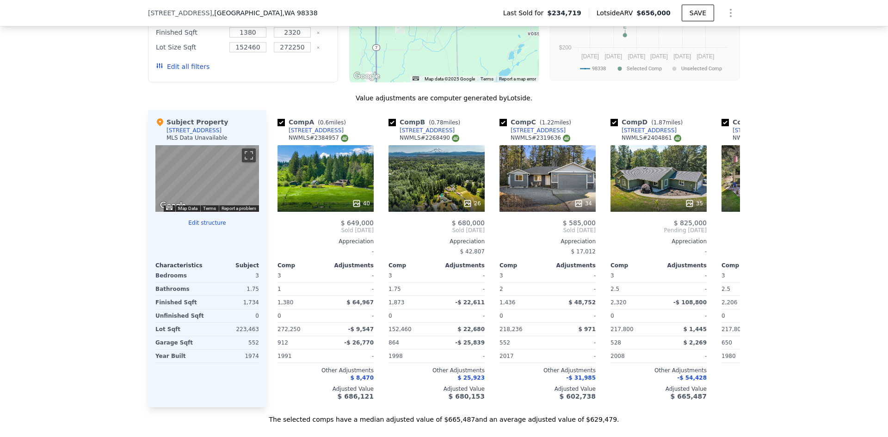
scroll to position [736, 0]
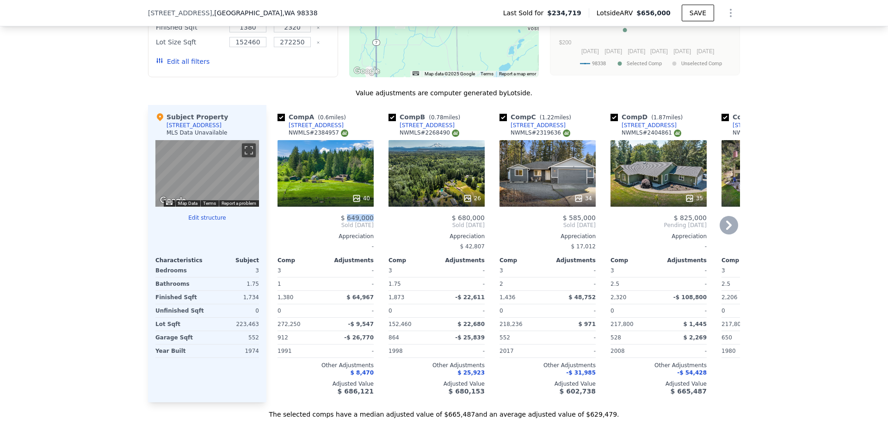
drag, startPoint x: 375, startPoint y: 226, endPoint x: 347, endPoint y: 227, distance: 28.7
click at [347, 227] on div "Comp A ( 0.6 miles) 28329 84th Ave E NWMLS # 2384957 40 $ 649,000 Sold Jul 2025…" at bounding box center [502, 253] width 473 height 297
copy span "649,000"
drag, startPoint x: 484, startPoint y: 222, endPoint x: 459, endPoint y: 227, distance: 25.4
click at [459, 227] on div "Comp B ( 0.78 miles) 10316 290th Street Ct E NWMLS # 2268490 26 $ 680,000 Sold …" at bounding box center [437, 253] width 104 height 297
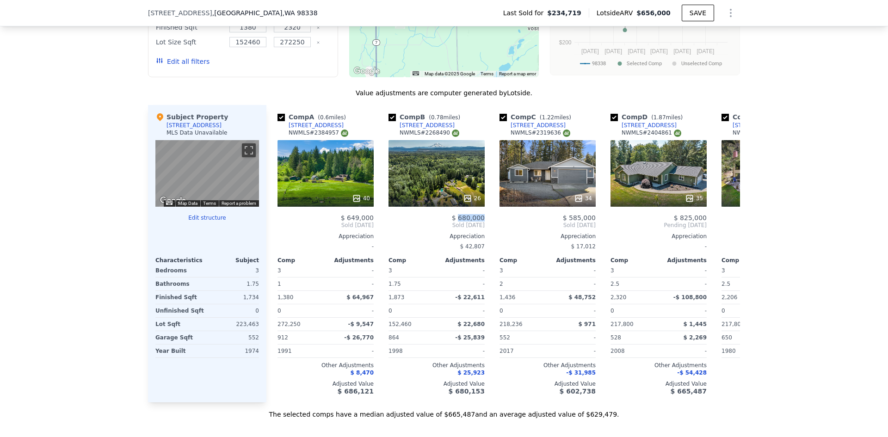
copy span "680,000"
drag, startPoint x: 593, startPoint y: 225, endPoint x: 570, endPoint y: 225, distance: 23.1
click at [570, 225] on div "Comp C ( 1.22 miles) 11102 288th St E NWMLS # 2319636 34 $ 585,000 Sold Apr 202…" at bounding box center [548, 253] width 104 height 297
copy span "585,000"
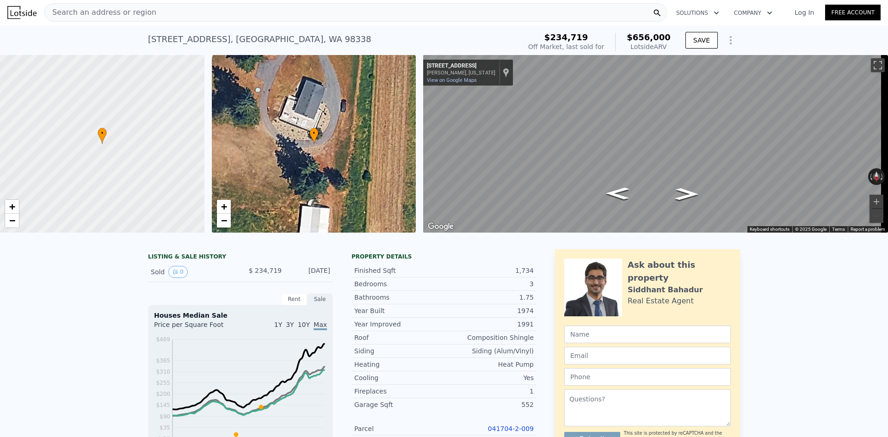
scroll to position [0, 0]
click at [155, 15] on div "Search an address or region" at bounding box center [355, 13] width 622 height 18
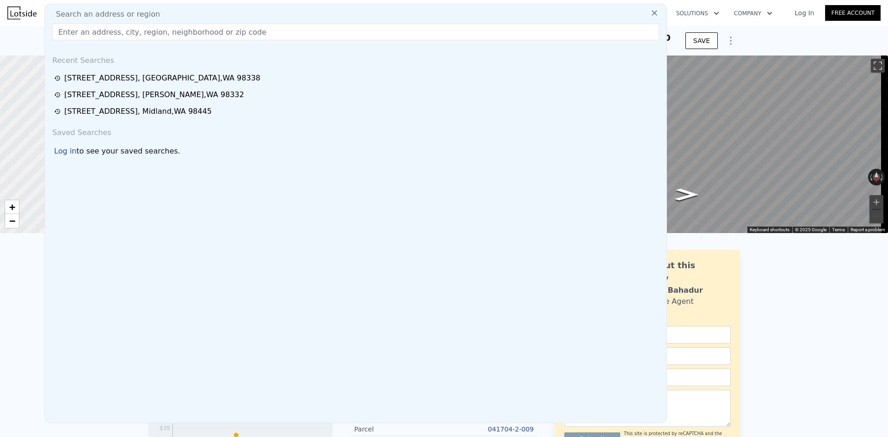
click at [152, 31] on input "text" at bounding box center [355, 32] width 606 height 17
paste input "13004 10th Ave S, Tacoma, WA 98444"
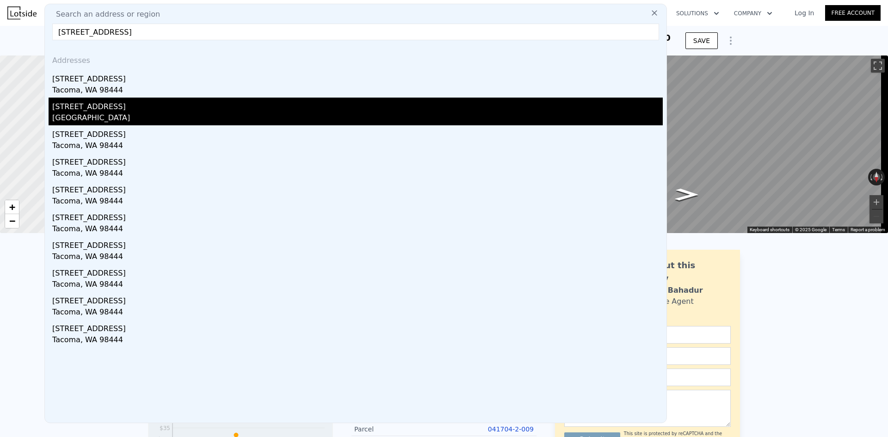
type input "13004 10th Ave S, Tacoma, WA 98444"
click at [126, 113] on div "Parkland, WA 98444" at bounding box center [357, 118] width 610 height 13
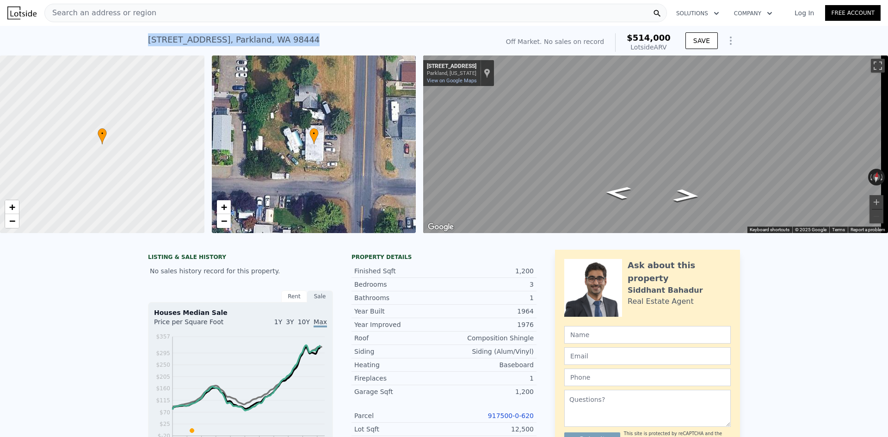
drag, startPoint x: 301, startPoint y: 41, endPoint x: 139, endPoint y: 38, distance: 162.3
click at [139, 38] on div "13004 10th Ave S , Parkland , WA 98444 No sales on record (~ARV $514k ) Off Mar…" at bounding box center [444, 41] width 888 height 30
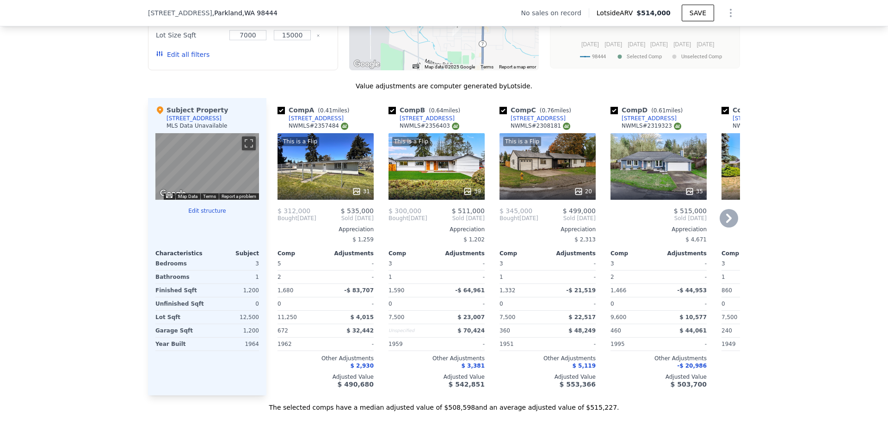
scroll to position [832, 0]
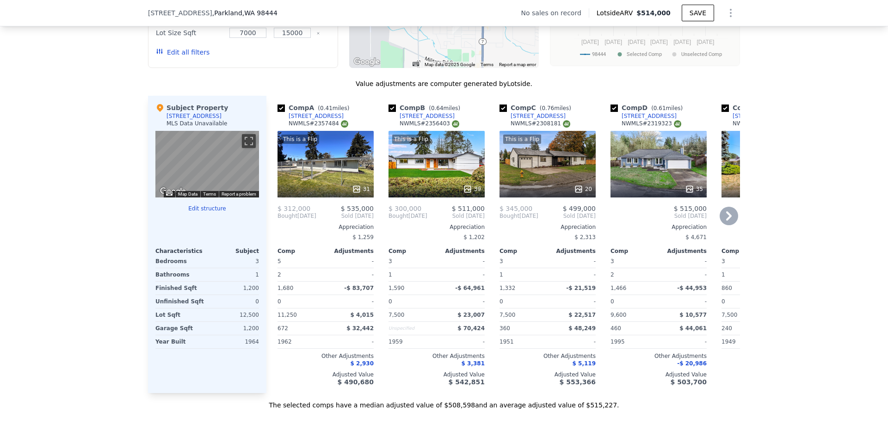
drag, startPoint x: 305, startPoint y: 122, endPoint x: 298, endPoint y: 120, distance: 7.5
drag, startPoint x: 363, startPoint y: 209, endPoint x: 346, endPoint y: 209, distance: 16.6
click at [346, 209] on span "$ 535,000" at bounding box center [357, 208] width 33 height 7
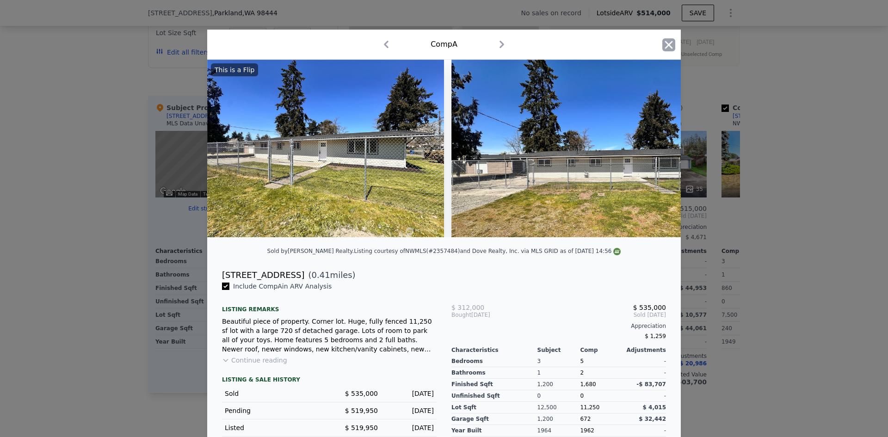
click at [662, 44] on icon "button" at bounding box center [668, 44] width 13 height 13
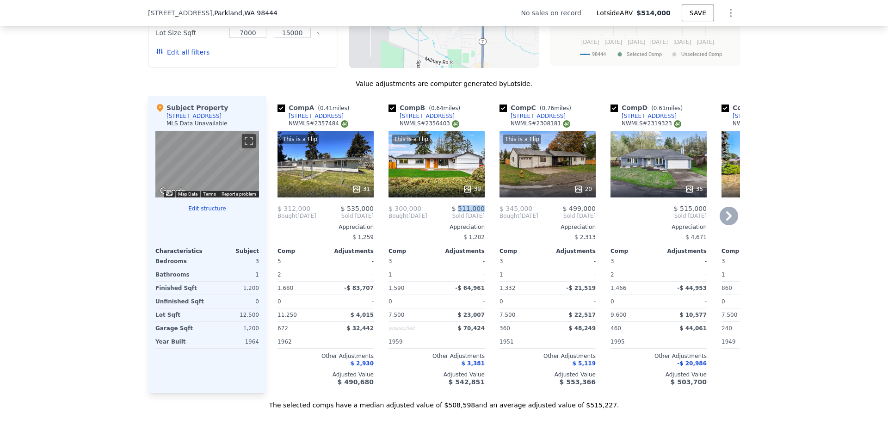
drag, startPoint x: 484, startPoint y: 211, endPoint x: 459, endPoint y: 210, distance: 24.5
click at [459, 210] on div "Comp B ( 0.64 miles) 1621 Garfield St S NWMLS # 2356403 This is a Flip 39 $ 300…" at bounding box center [437, 244] width 104 height 297
drag, startPoint x: 593, startPoint y: 211, endPoint x: 570, endPoint y: 208, distance: 23.8
click at [570, 208] on div "Comp C ( 0.76 miles) 11801 Yakima Ave S NWMLS # 2308181 This is a Flip 20 $ 345…" at bounding box center [548, 244] width 104 height 297
copy span "499,000"
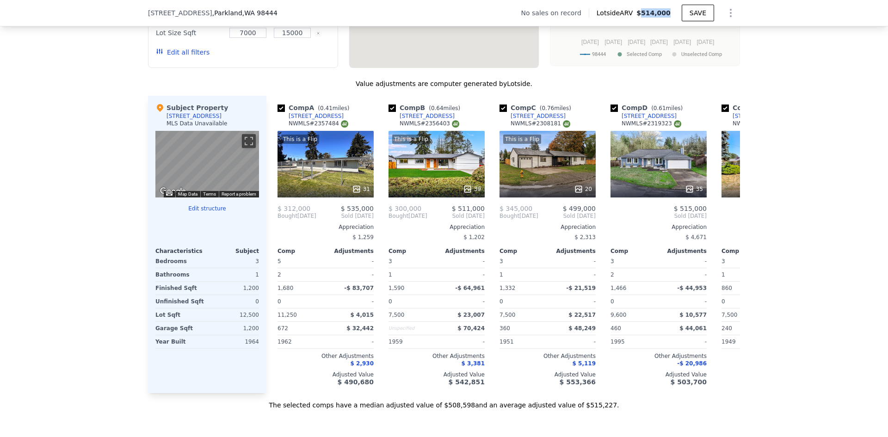
drag, startPoint x: 669, startPoint y: 12, endPoint x: 642, endPoint y: 15, distance: 27.8
click at [642, 15] on div "Lotside ARV $514,000" at bounding box center [634, 12] width 93 height 9
copy span "$514,000"
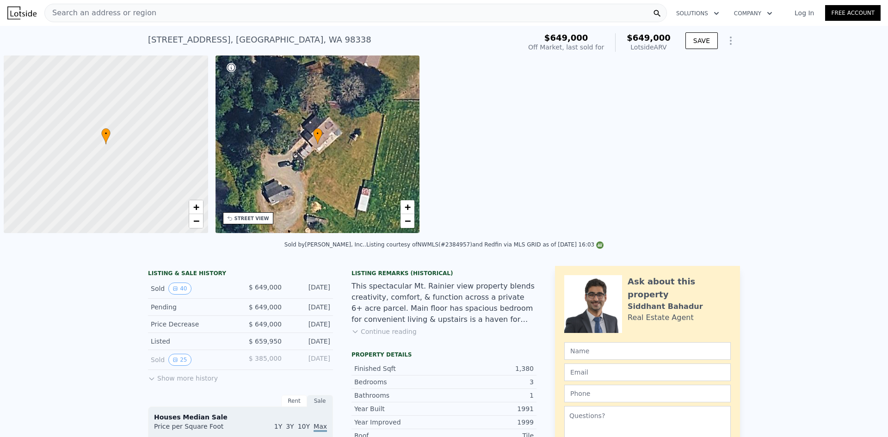
scroll to position [0, 4]
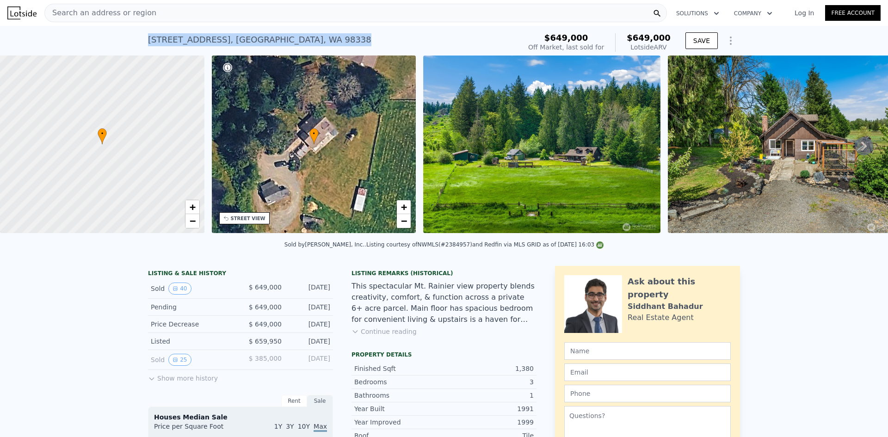
drag, startPoint x: 330, startPoint y: 37, endPoint x: 145, endPoint y: 37, distance: 184.9
click at [148, 37] on div "[STREET_ADDRESS] Sold [DATE] for $649k (~ARV $649k )" at bounding box center [332, 43] width 369 height 26
copy div "[STREET_ADDRESS]"
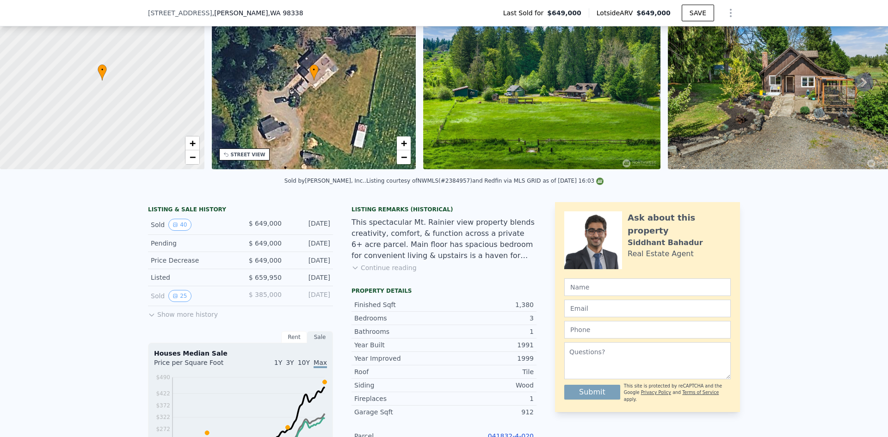
scroll to position [89, 0]
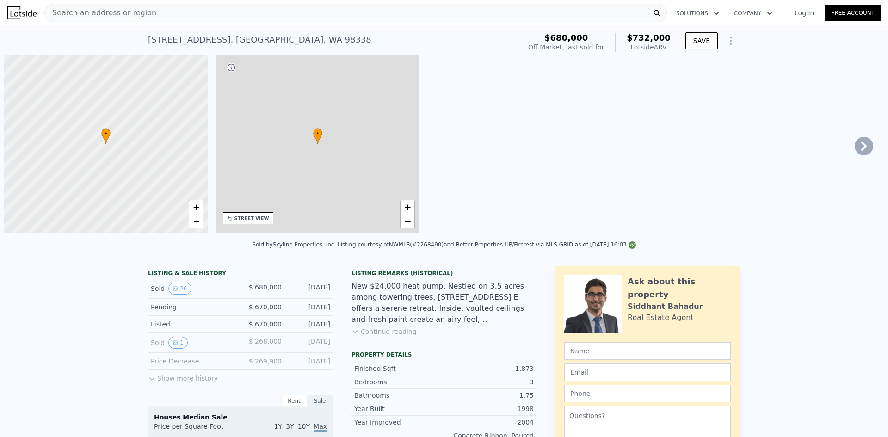
scroll to position [0, 4]
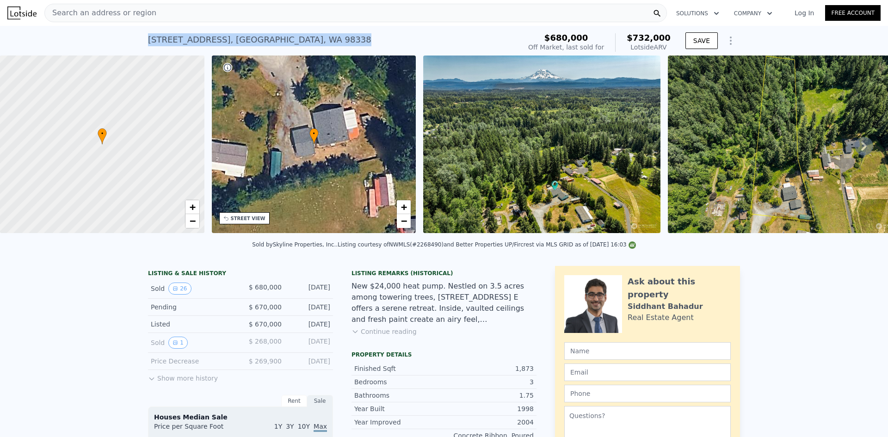
drag, startPoint x: 275, startPoint y: 39, endPoint x: 141, endPoint y: 42, distance: 133.2
click at [141, 42] on div "[STREET_ADDRESS] Sold [DATE] for $680k (~ARV $732k ) $680,000 Off Market, last …" at bounding box center [444, 41] width 888 height 30
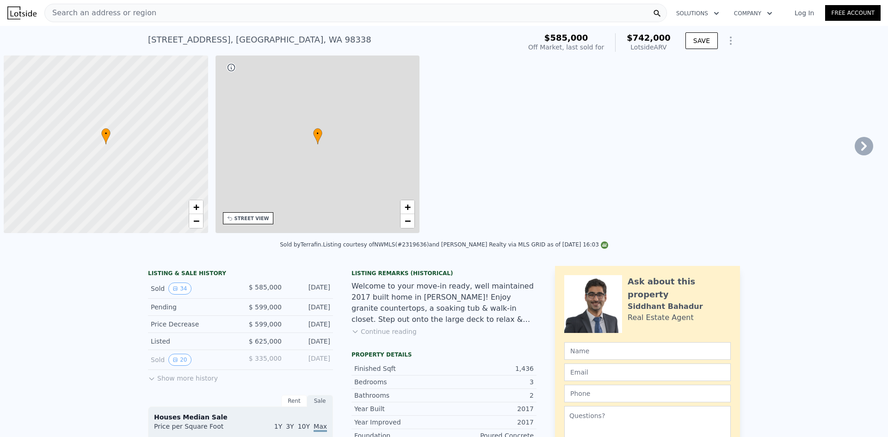
scroll to position [0, 4]
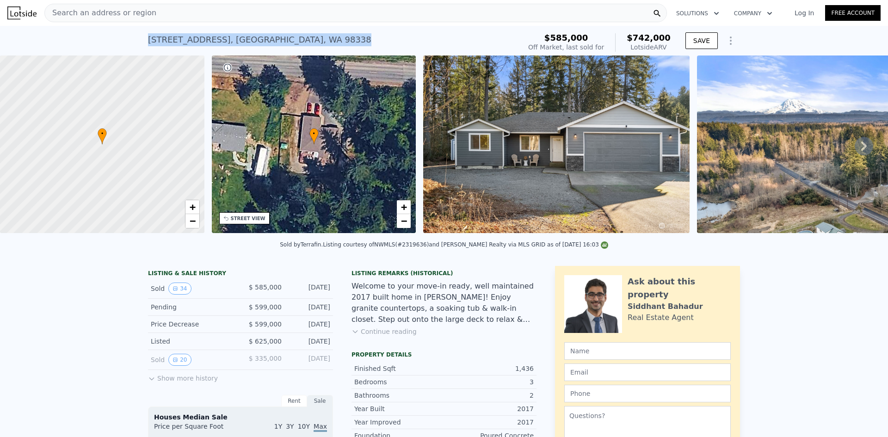
drag, startPoint x: 275, startPoint y: 41, endPoint x: 145, endPoint y: 43, distance: 129.5
click at [148, 43] on div "[STREET_ADDRESS] Sold [DATE] for $585k (~ARV $742k )" at bounding box center [332, 43] width 369 height 26
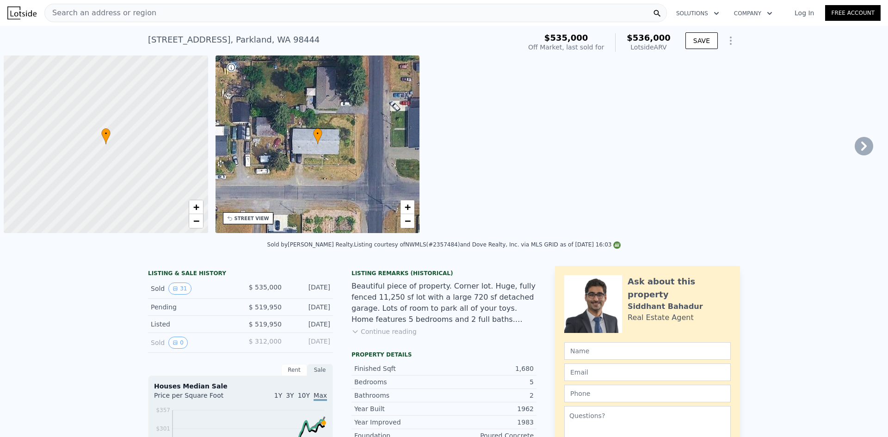
scroll to position [0, 4]
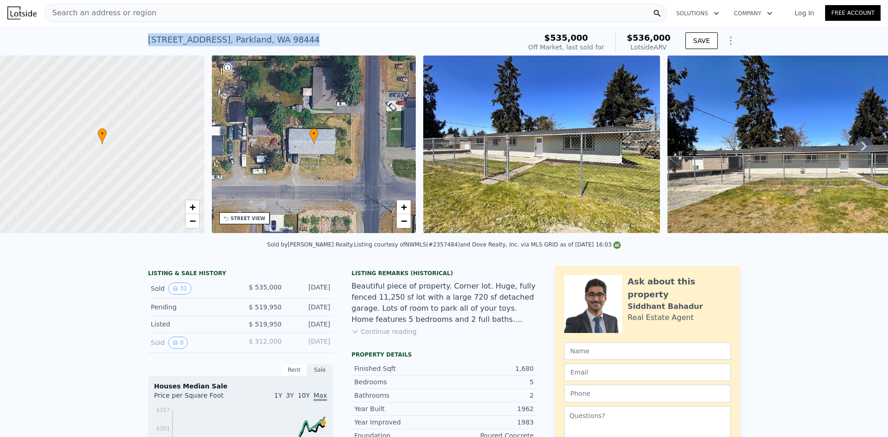
drag, startPoint x: 294, startPoint y: 44, endPoint x: 143, endPoint y: 42, distance: 150.3
click at [143, 42] on div "605 133rd St S , Parkland , WA 98444 Sold May 2025 for $535k (~ARV $536k ) $535…" at bounding box center [444, 41] width 888 height 30
copy div "605 133rd St S , Parkland , WA 98444"
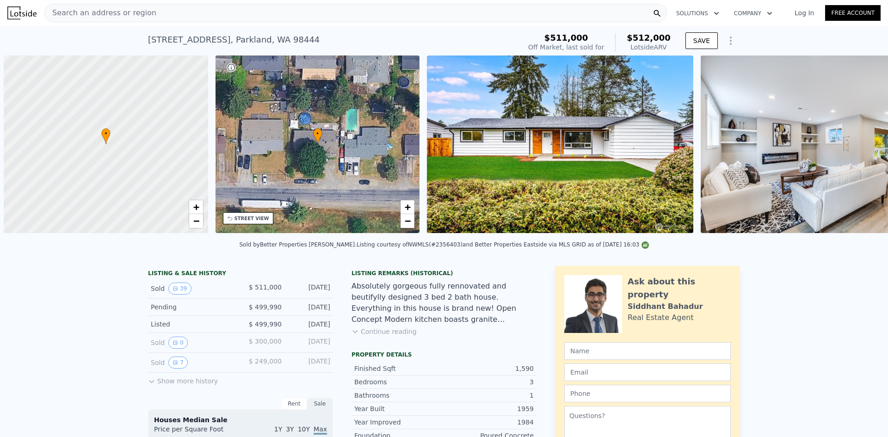
scroll to position [0, 4]
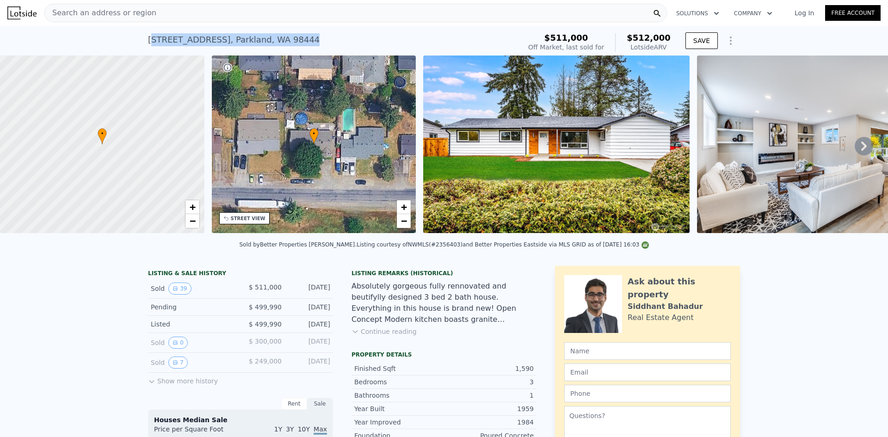
drag, startPoint x: 313, startPoint y: 40, endPoint x: 143, endPoint y: 43, distance: 170.1
click at [143, 43] on div "[STREET_ADDRESS] Sold [DATE] for $511k (~ARV $512k ) $511,000 Off Market, last …" at bounding box center [444, 41] width 888 height 30
copy div "[STREET_ADDRESS]"
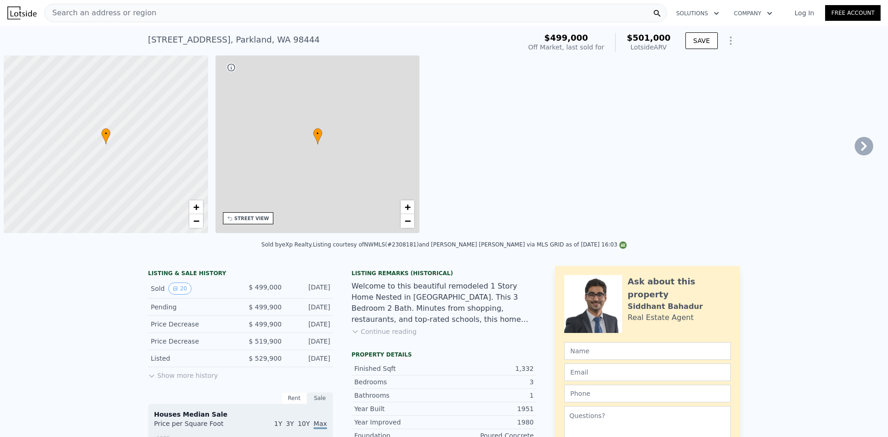
scroll to position [0, 4]
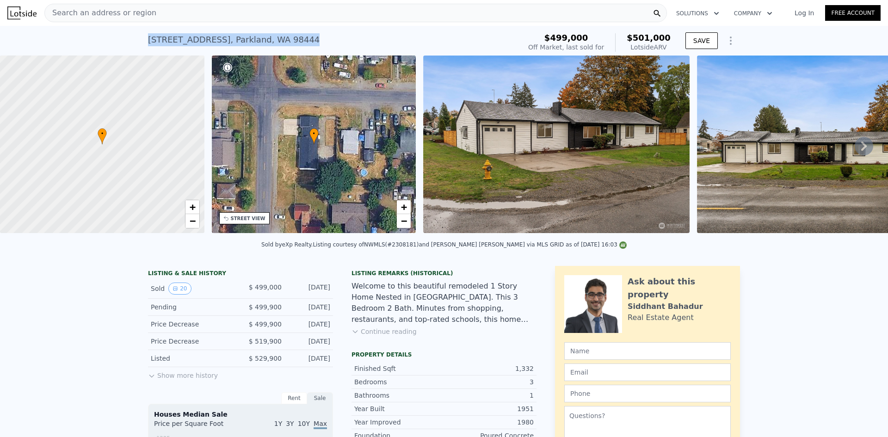
drag, startPoint x: 140, startPoint y: 45, endPoint x: 142, endPoint y: 39, distance: 6.4
click at [138, 39] on div "[STREET_ADDRESS] Sold [DATE] for $499k (~ARV $501k ) $499,000 Off Market, last …" at bounding box center [444, 41] width 888 height 30
